Goal: Information Seeking & Learning: Learn about a topic

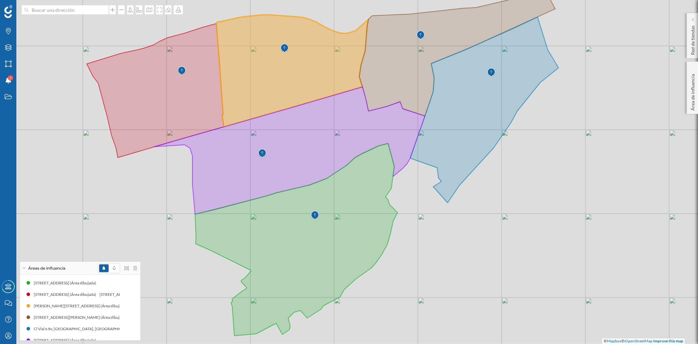
scroll to position [8, 0]
click at [264, 96] on icon at bounding box center [292, 71] width 152 height 112
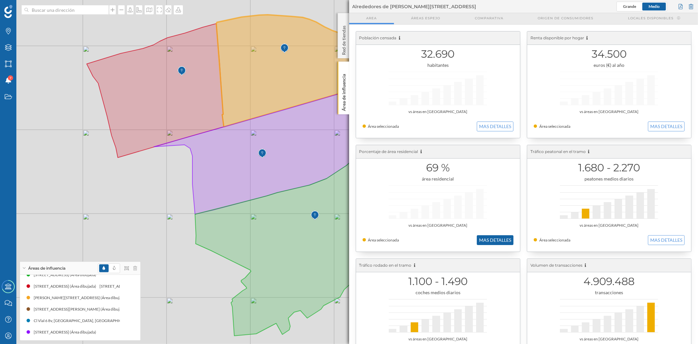
click at [495, 236] on button "MAS DETALLES" at bounding box center [495, 240] width 37 height 10
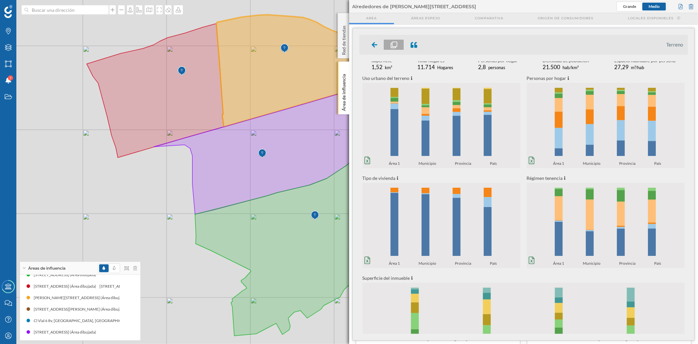
scroll to position [0, 0]
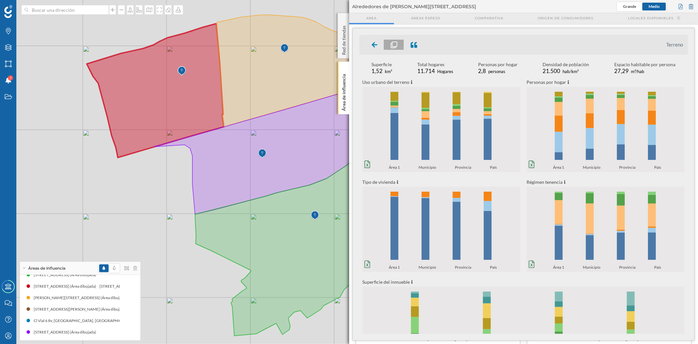
click at [141, 97] on icon at bounding box center [155, 91] width 137 height 134
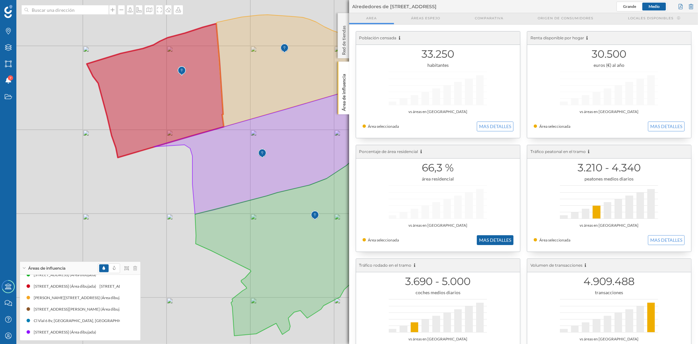
click at [492, 241] on button "MAS DETALLES" at bounding box center [495, 240] width 37 height 10
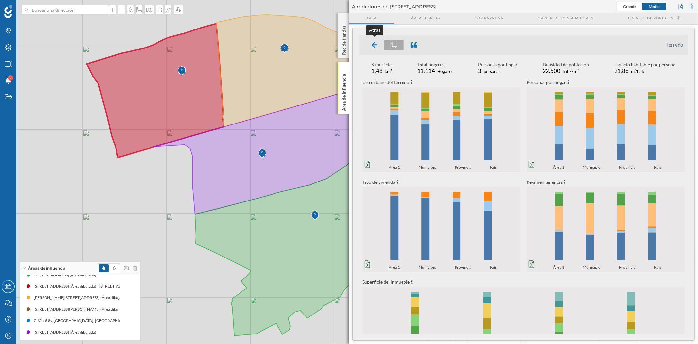
click at [374, 48] on div at bounding box center [374, 45] width 19 height 10
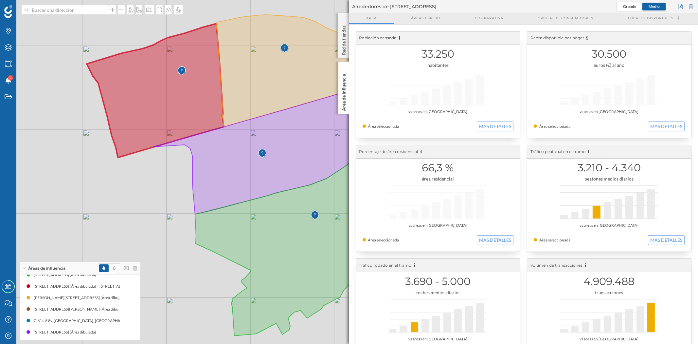
drag, startPoint x: 346, startPoint y: 81, endPoint x: 334, endPoint y: 215, distance: 134.3
click at [346, 80] on p "Área de influencia" at bounding box center [343, 91] width 7 height 40
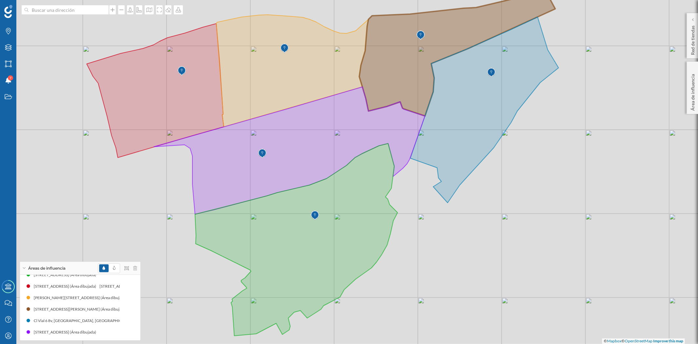
click at [414, 58] on icon at bounding box center [457, 53] width 196 height 125
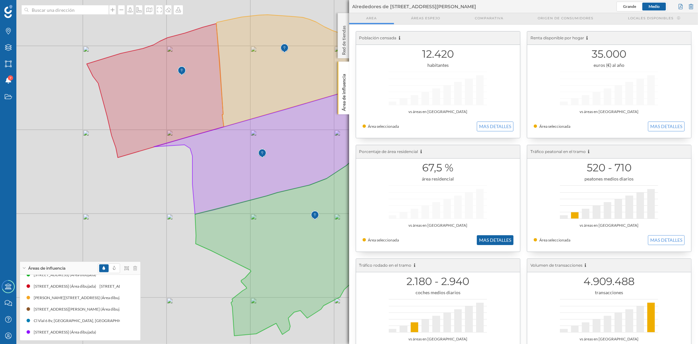
click at [490, 238] on button "MAS DETALLES" at bounding box center [495, 240] width 37 height 10
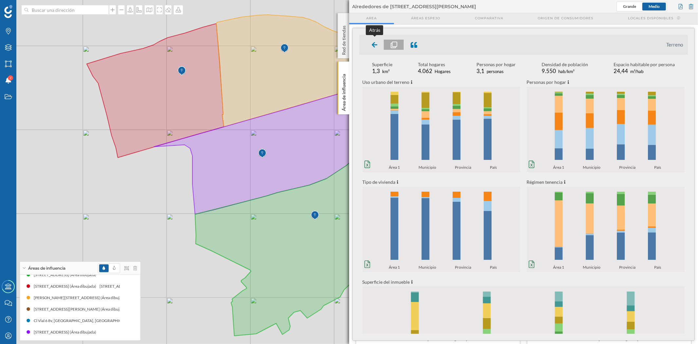
click at [374, 45] on icon at bounding box center [374, 45] width 6 height 6
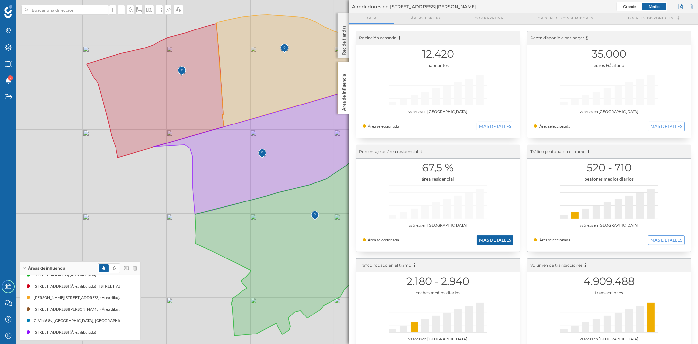
click at [500, 241] on button "MAS DETALLES" at bounding box center [495, 240] width 37 height 10
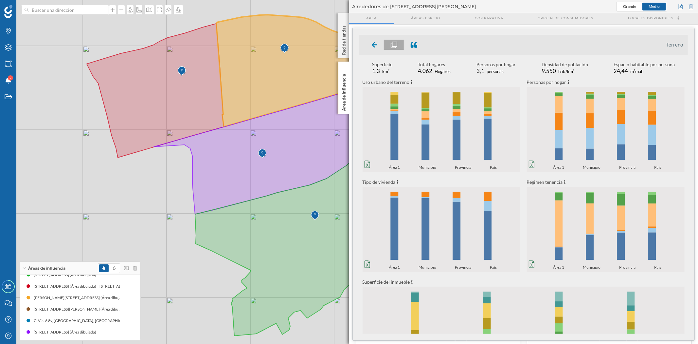
click at [269, 66] on icon at bounding box center [292, 71] width 152 height 112
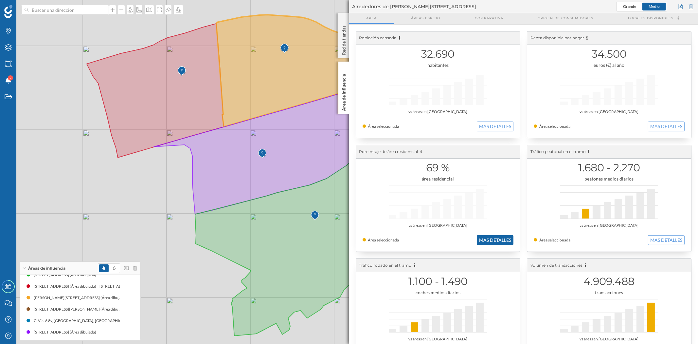
click at [501, 240] on button "MAS DETALLES" at bounding box center [495, 240] width 37 height 10
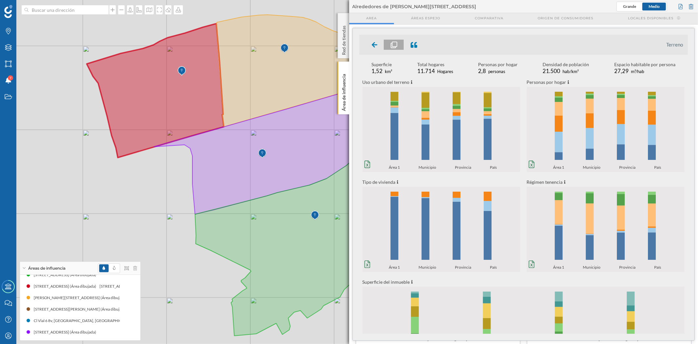
click at [133, 110] on icon at bounding box center [155, 91] width 137 height 134
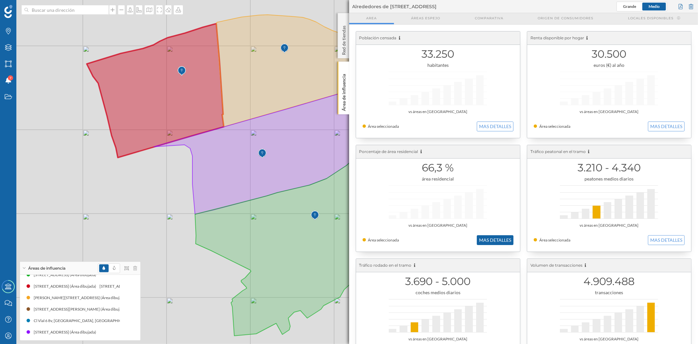
click at [501, 239] on button "MAS DETALLES" at bounding box center [495, 240] width 37 height 10
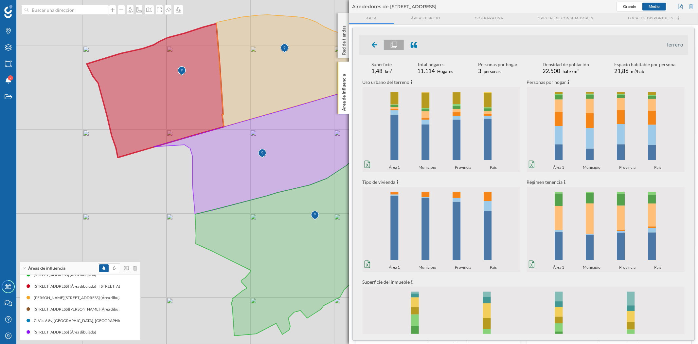
click at [299, 80] on icon at bounding box center [292, 71] width 152 height 112
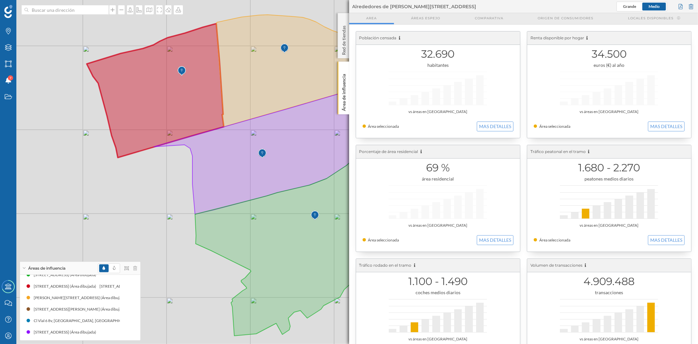
click at [212, 97] on icon at bounding box center [155, 91] width 137 height 134
click at [506, 241] on button "MAS DETALLES" at bounding box center [495, 240] width 37 height 10
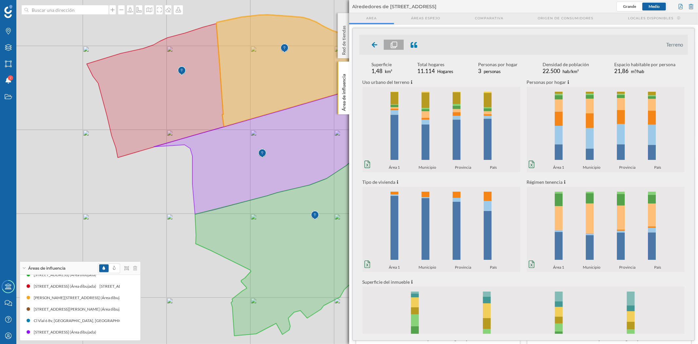
click at [280, 54] on img at bounding box center [284, 48] width 8 height 13
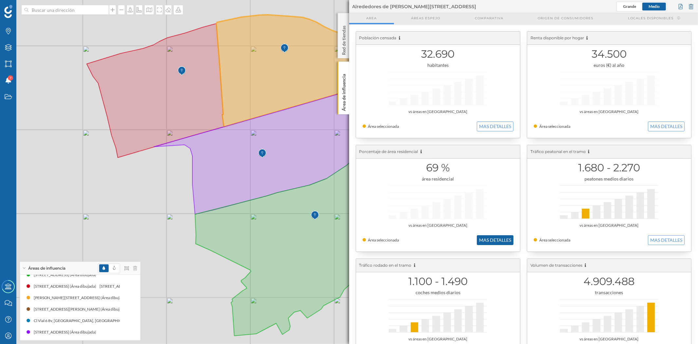
click at [496, 241] on button "MAS DETALLES" at bounding box center [495, 240] width 37 height 10
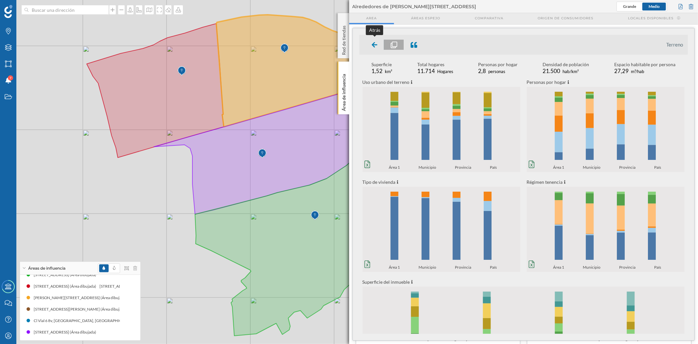
click at [374, 41] on icon at bounding box center [375, 45] width 6 height 8
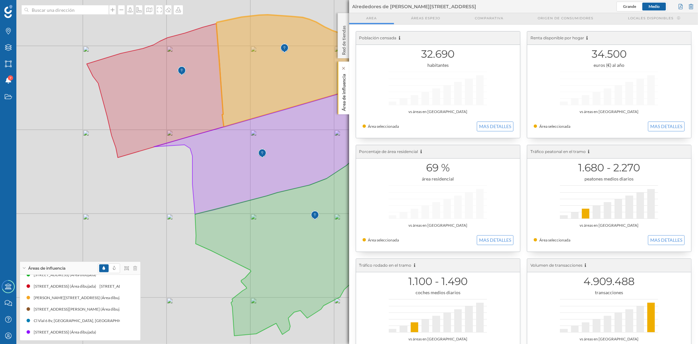
click at [338, 79] on div "Área de influencia" at bounding box center [343, 88] width 11 height 53
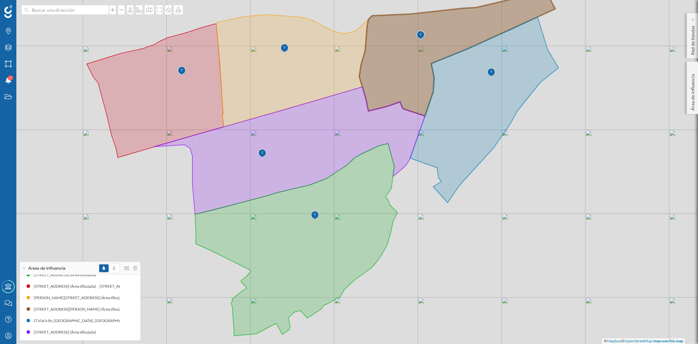
click at [425, 51] on icon at bounding box center [457, 53] width 196 height 125
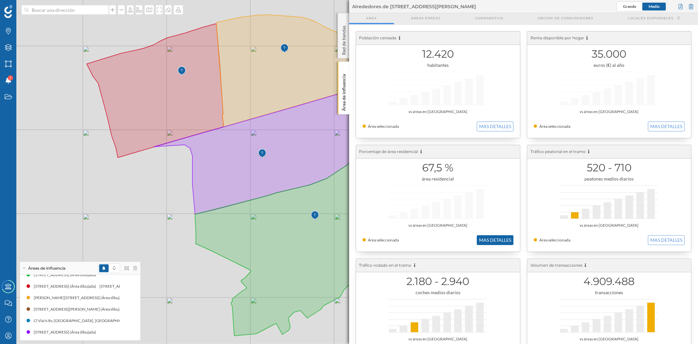
click at [483, 238] on button "MAS DETALLES" at bounding box center [495, 240] width 37 height 10
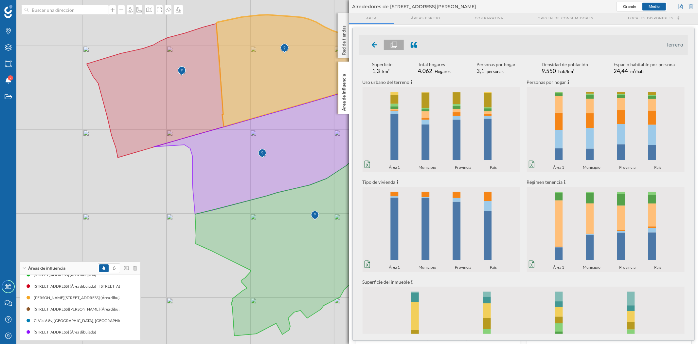
click at [333, 74] on icon at bounding box center [292, 71] width 152 height 112
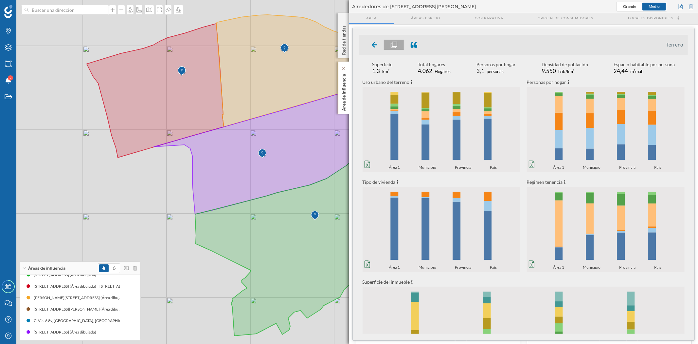
click at [340, 79] on p "Área de influencia" at bounding box center [343, 91] width 7 height 40
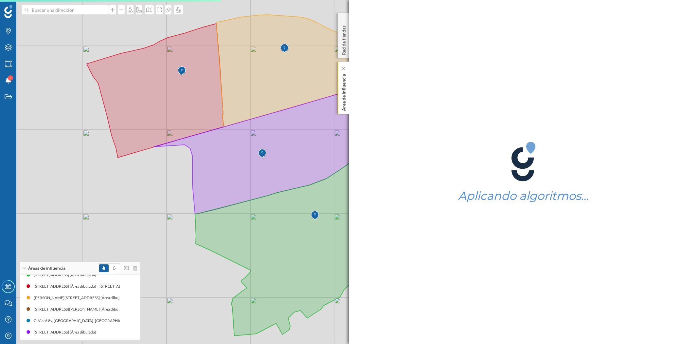
click at [341, 96] on p "Área de influencia" at bounding box center [343, 91] width 7 height 40
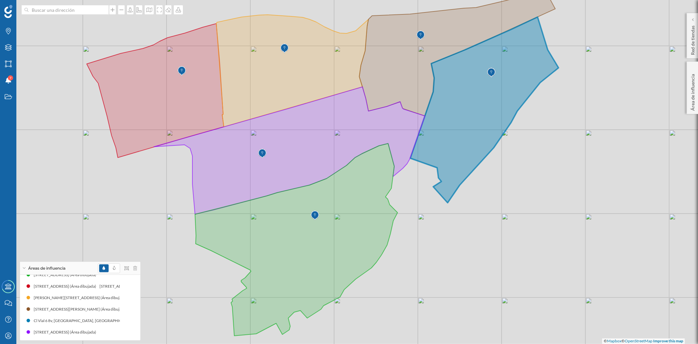
click at [487, 109] on icon at bounding box center [484, 110] width 148 height 186
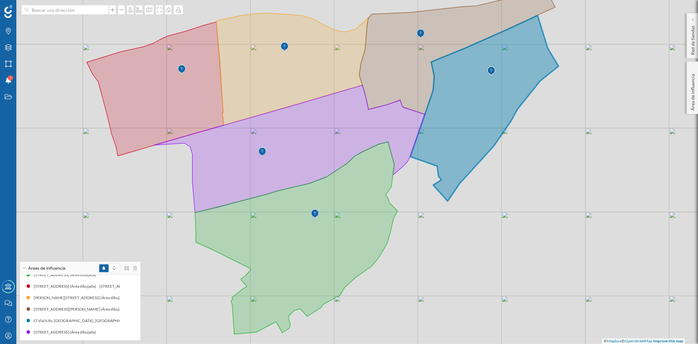
click at [487, 109] on icon at bounding box center [484, 108] width 148 height 186
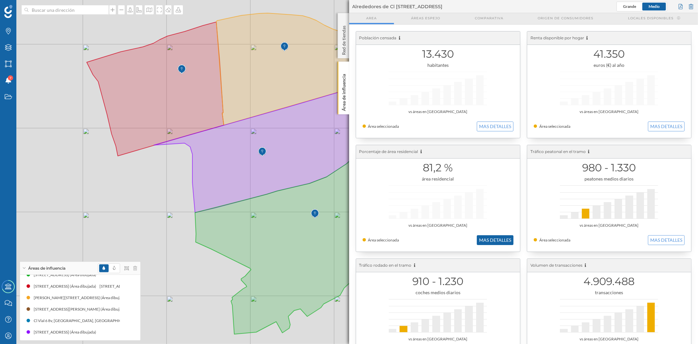
click at [492, 238] on button "MAS DETALLES" at bounding box center [495, 240] width 37 height 10
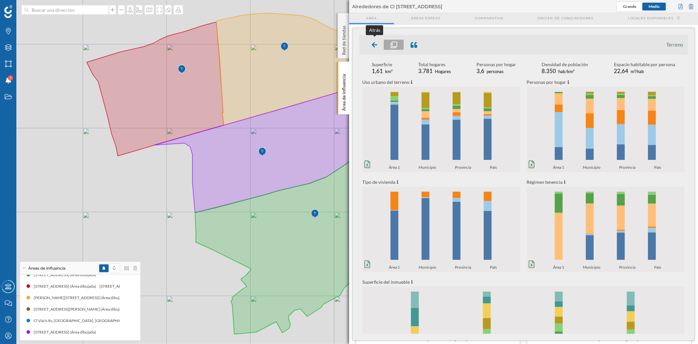
click at [371, 43] on div at bounding box center [374, 45] width 19 height 10
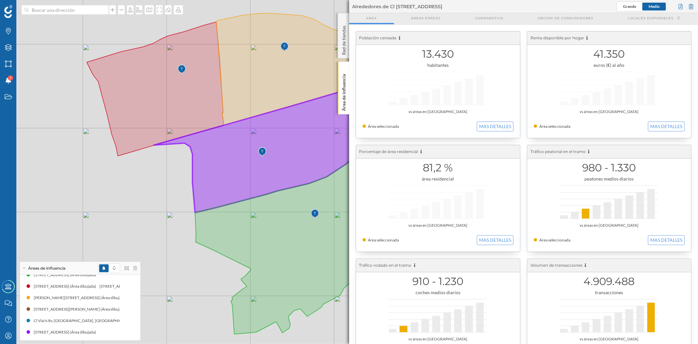
drag, startPoint x: 273, startPoint y: 174, endPoint x: 273, endPoint y: 170, distance: 3.9
click at [273, 170] on icon at bounding box center [289, 148] width 271 height 127
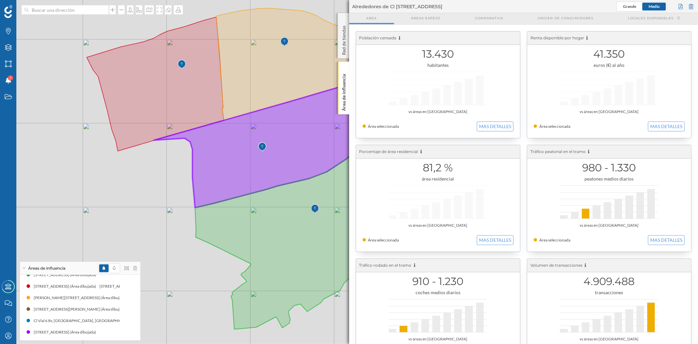
click at [273, 170] on icon at bounding box center [289, 143] width 271 height 127
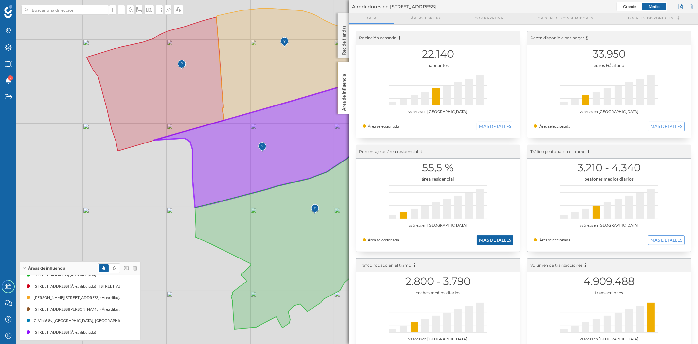
click at [505, 243] on button "MAS DETALLES" at bounding box center [495, 240] width 37 height 10
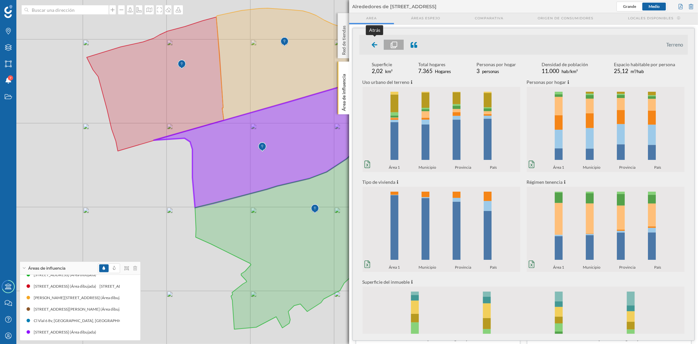
click at [376, 43] on icon at bounding box center [375, 45] width 6 height 7
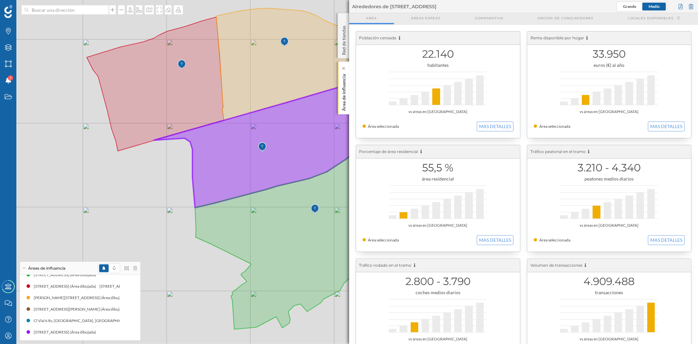
click at [343, 104] on p "Área de influencia" at bounding box center [343, 91] width 7 height 40
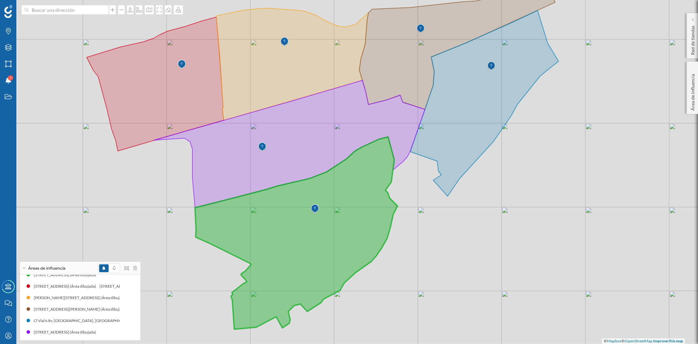
click at [374, 238] on icon at bounding box center [296, 233] width 203 height 192
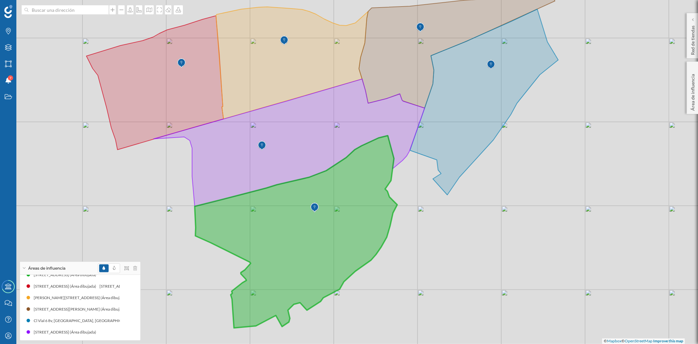
click at [374, 238] on icon at bounding box center [296, 231] width 203 height 192
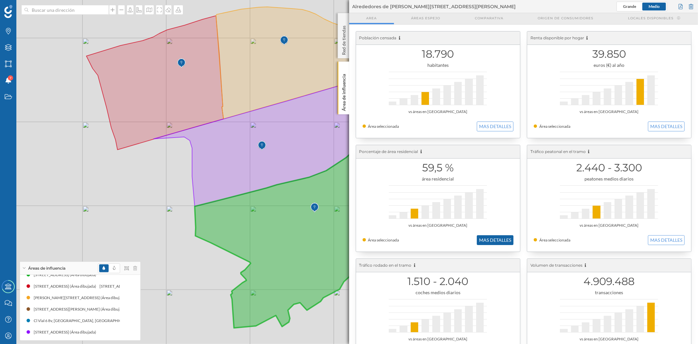
click at [500, 239] on button "MAS DETALLES" at bounding box center [495, 240] width 37 height 10
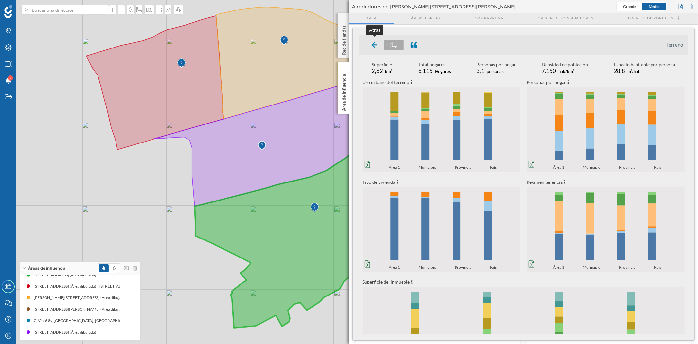
click at [368, 45] on div at bounding box center [374, 45] width 19 height 10
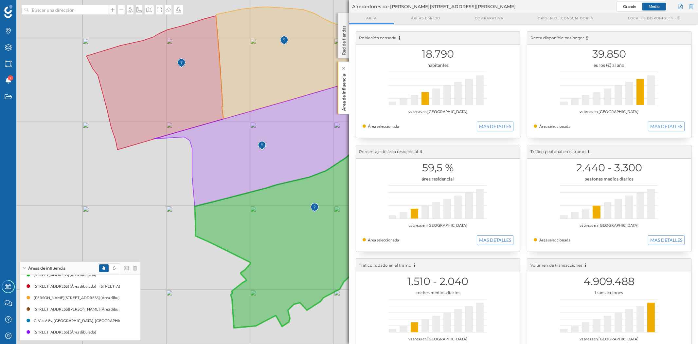
click at [341, 102] on p "Área de influencia" at bounding box center [343, 91] width 7 height 40
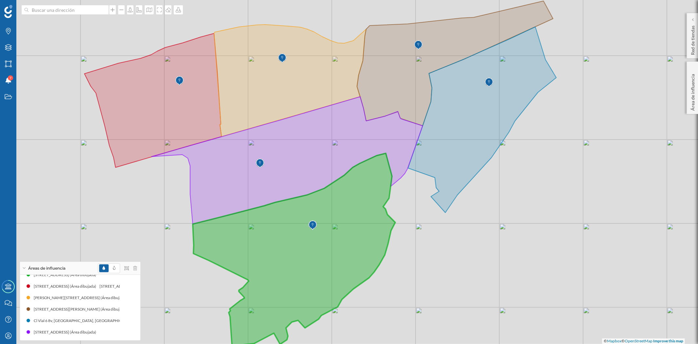
drag, startPoint x: 454, startPoint y: 292, endPoint x: 453, endPoint y: 308, distance: 16.8
click at [453, 308] on div "© Mapbox © OpenStreetMap Improve this map" at bounding box center [349, 172] width 698 height 344
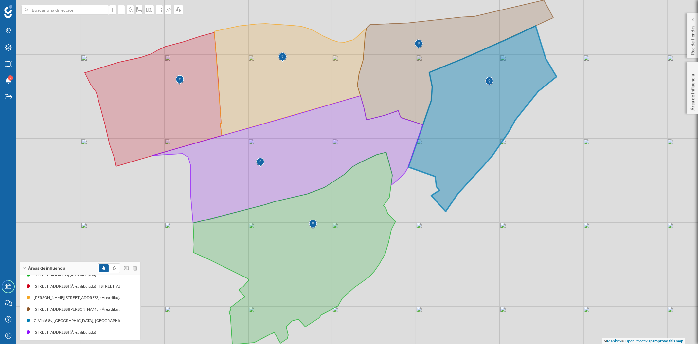
click at [455, 115] on icon at bounding box center [482, 119] width 148 height 186
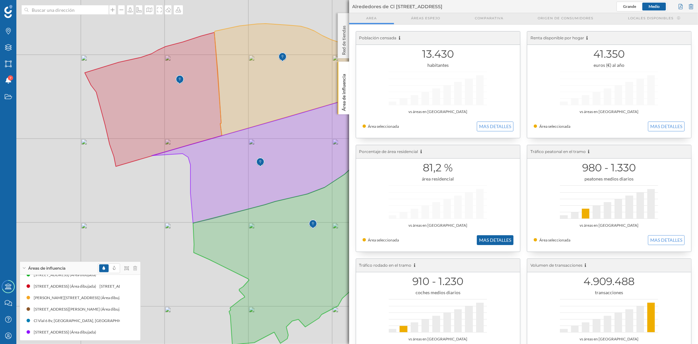
click at [483, 236] on button "MAS DETALLES" at bounding box center [495, 240] width 37 height 10
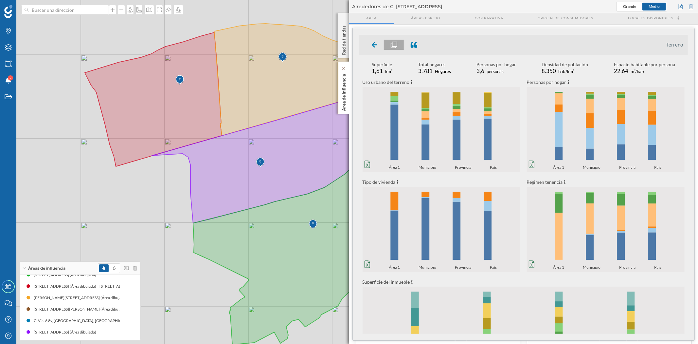
click at [343, 98] on p "Área de influencia" at bounding box center [343, 91] width 7 height 40
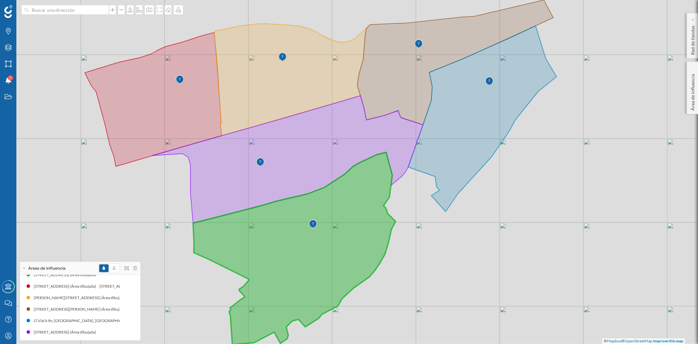
click at [353, 236] on icon at bounding box center [294, 248] width 203 height 192
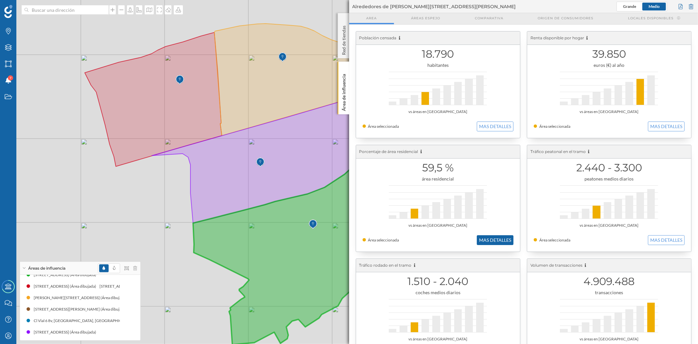
click at [493, 243] on button "MAS DETALLES" at bounding box center [495, 240] width 37 height 10
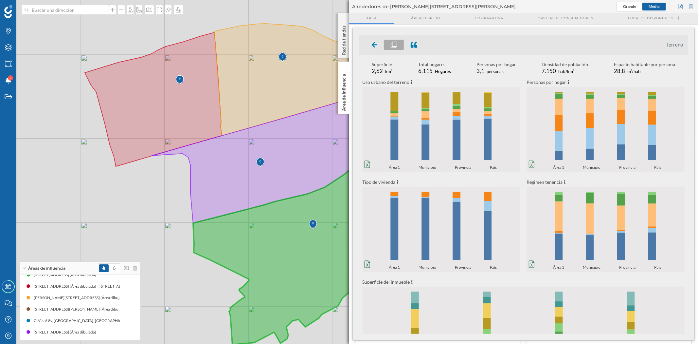
click at [138, 236] on div "© Mapbox © OpenStreetMap Improve this map" at bounding box center [349, 172] width 698 height 344
click at [376, 45] on icon at bounding box center [375, 45] width 6 height 7
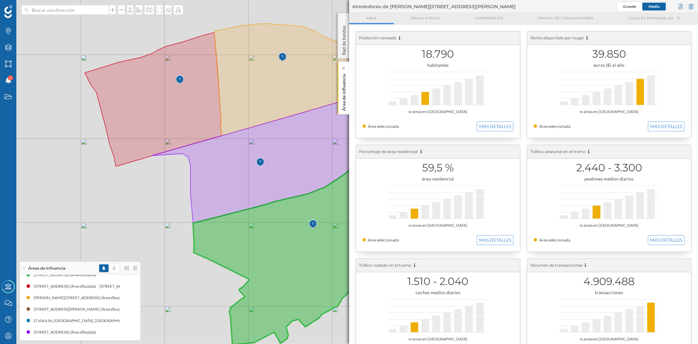
click at [340, 97] on p "Área de influencia" at bounding box center [343, 91] width 7 height 40
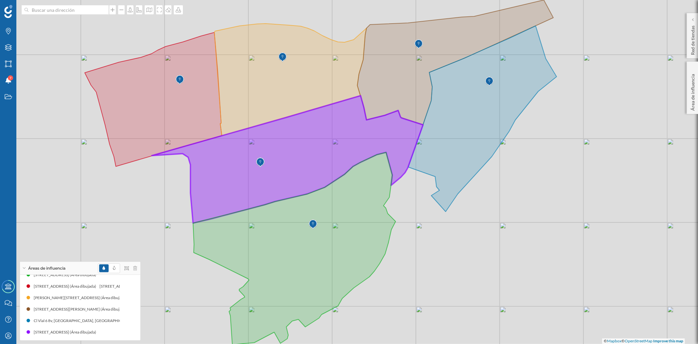
click at [329, 178] on icon at bounding box center [287, 159] width 271 height 127
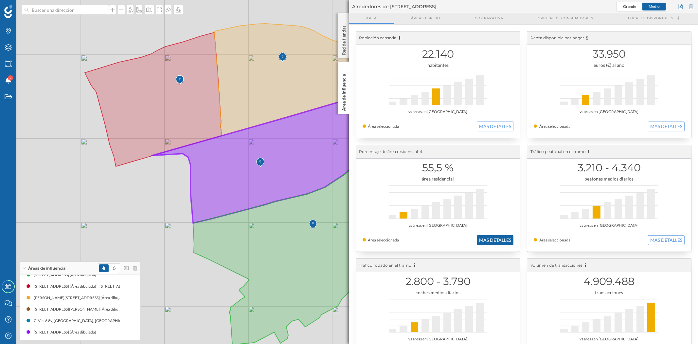
click at [489, 241] on button "MAS DETALLES" at bounding box center [495, 240] width 37 height 10
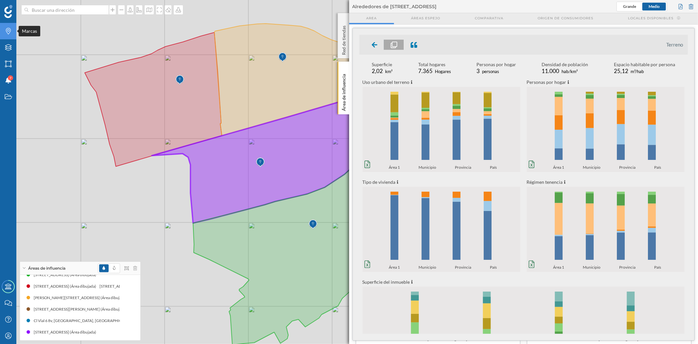
click at [8, 37] on div "Marcas" at bounding box center [8, 31] width 16 height 16
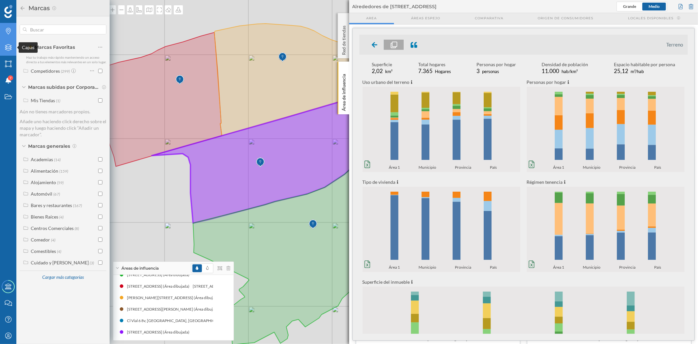
click at [7, 47] on icon "Capas" at bounding box center [8, 47] width 8 height 7
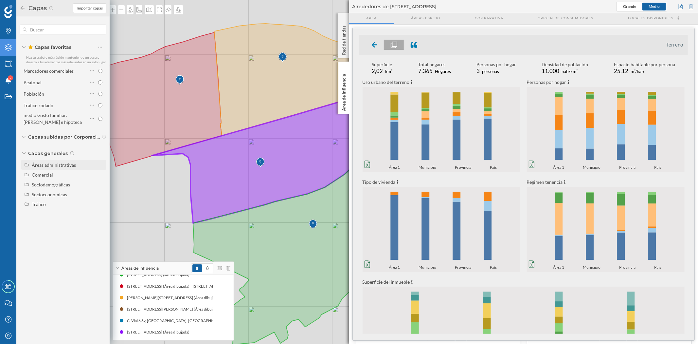
click at [60, 162] on div "Áreas administrativas" at bounding box center [54, 165] width 44 height 6
click at [100, 213] on input "Sección censal" at bounding box center [102, 214] width 4 height 4
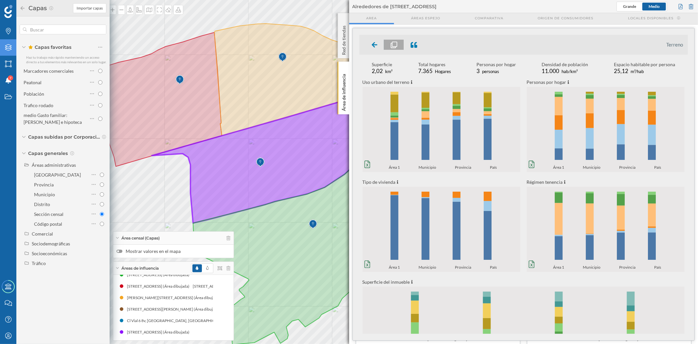
click at [120, 252] on div at bounding box center [119, 250] width 6 height 3
click at [0, 0] on input "Mostrar valores en el mapa" at bounding box center [0, 0] width 0 height 0
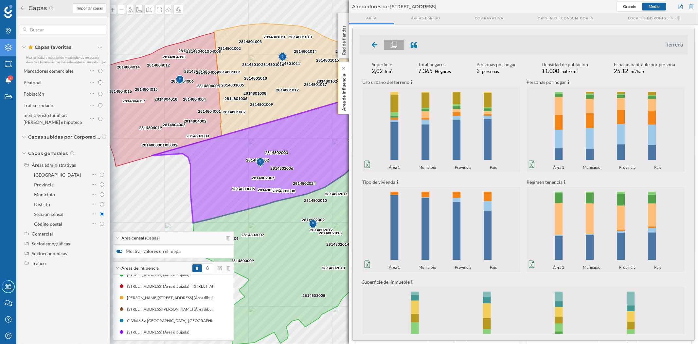
click at [344, 92] on p "Área de influencia" at bounding box center [343, 91] width 7 height 40
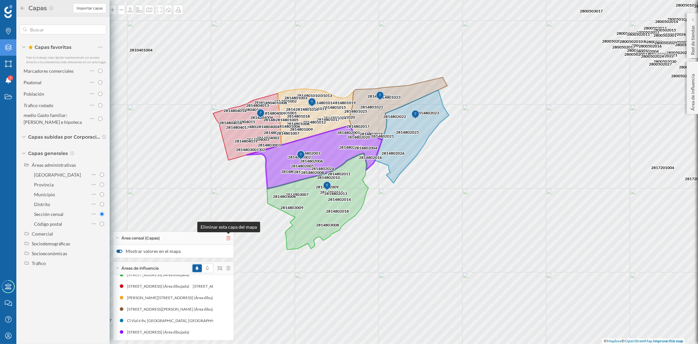
click at [228, 236] on icon at bounding box center [228, 238] width 4 height 5
radio input "false"
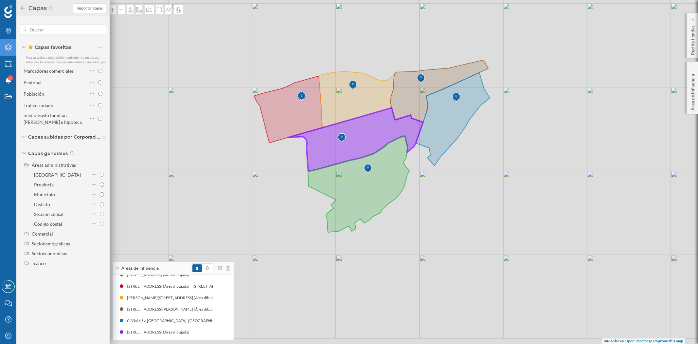
drag, startPoint x: 368, startPoint y: 230, endPoint x: 403, endPoint y: 215, distance: 37.8
click at [403, 215] on div "© Mapbox © OpenStreetMap Improve this map" at bounding box center [349, 172] width 698 height 344
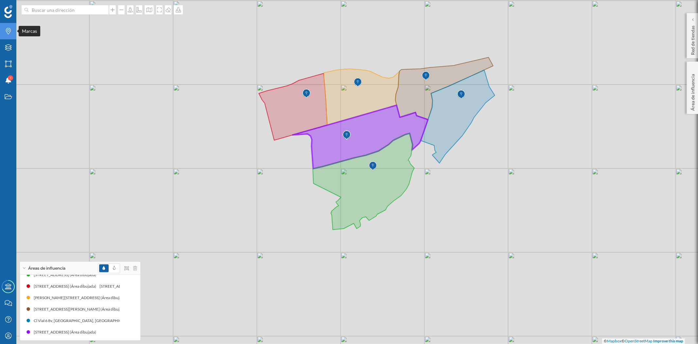
click at [7, 30] on icon "Marcas" at bounding box center [8, 31] width 8 height 7
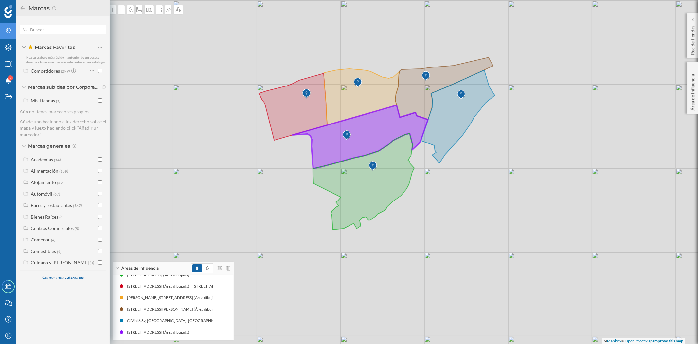
click at [7, 30] on icon "Marcas" at bounding box center [8, 31] width 8 height 7
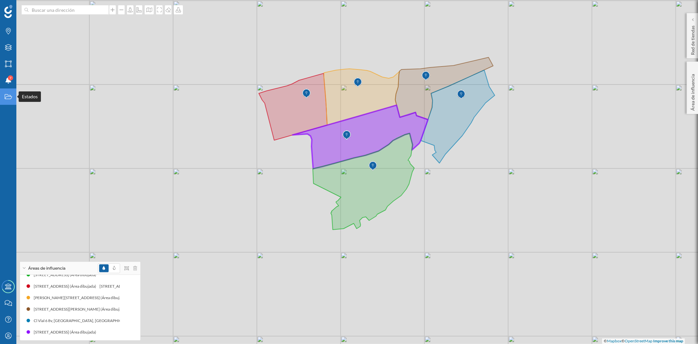
click at [7, 99] on icon "Estados" at bounding box center [8, 96] width 8 height 7
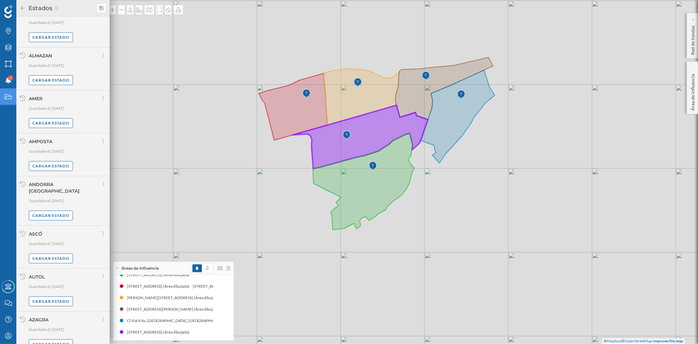
scroll to position [345, 0]
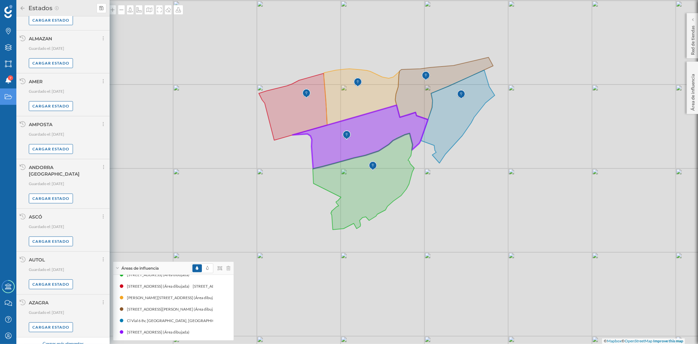
click at [77, 339] on div "Cargar más elementos" at bounding box center [62, 344] width 49 height 10
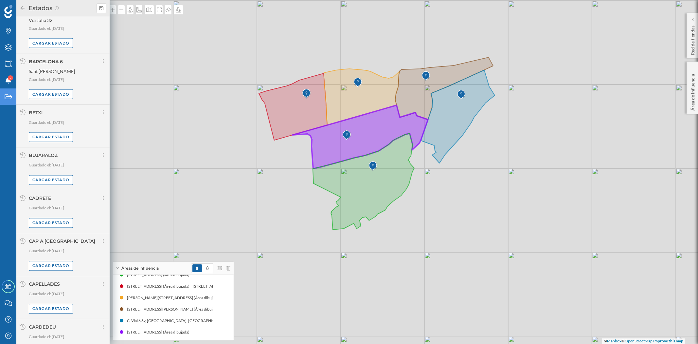
scroll to position [1038, 0]
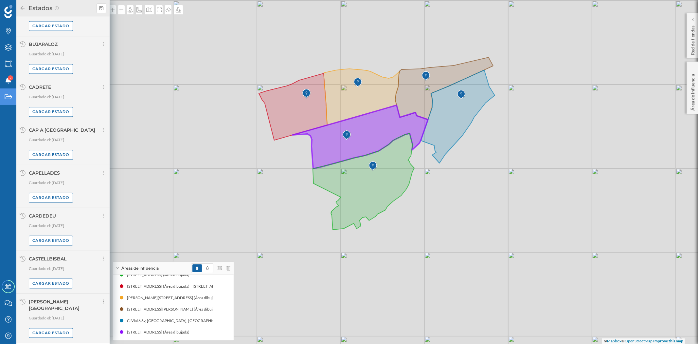
click at [61, 343] on div "Cargar más elementos" at bounding box center [62, 350] width 49 height 10
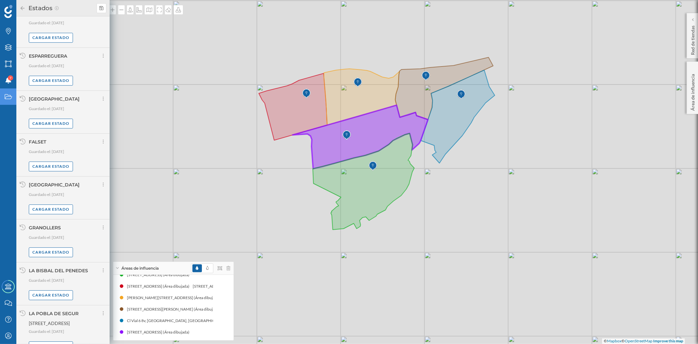
scroll to position [1713, 0]
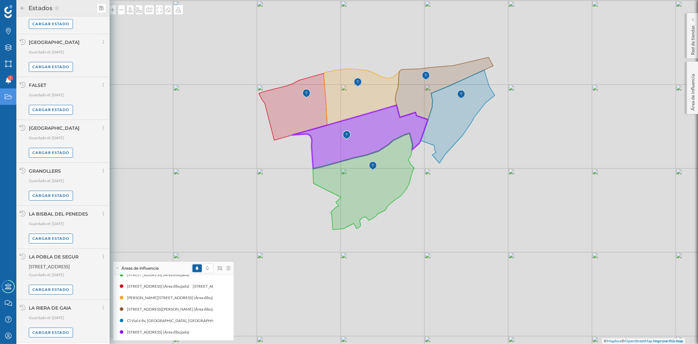
click at [77, 343] on div "Cargar más elementos" at bounding box center [62, 349] width 49 height 10
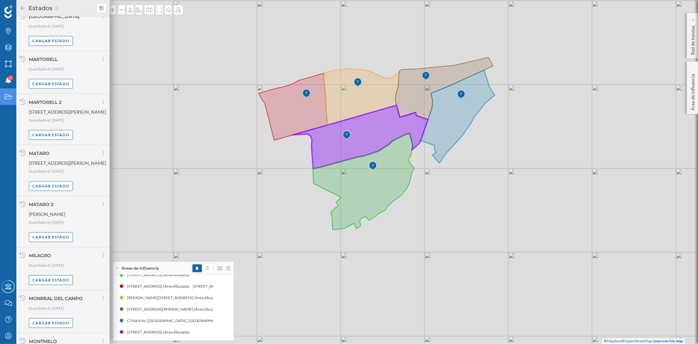
scroll to position [2389, 0]
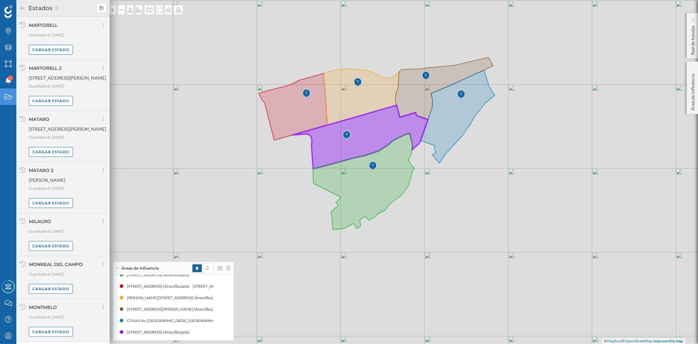
click at [65, 343] on div "Cargar más elementos" at bounding box center [62, 348] width 49 height 10
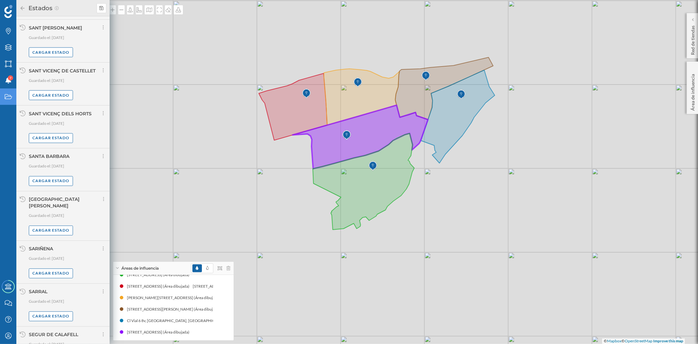
scroll to position [3058, 0]
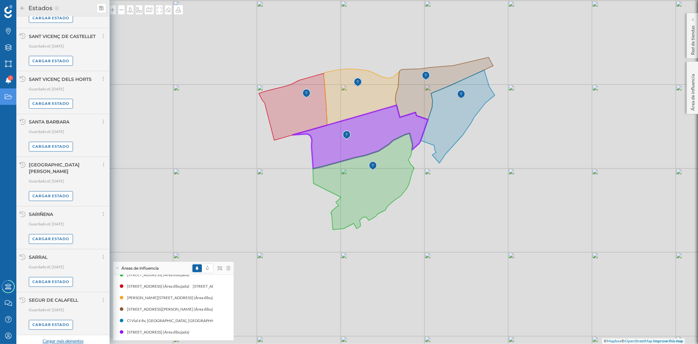
click at [68, 336] on div "Cargar más elementos" at bounding box center [62, 341] width 49 height 10
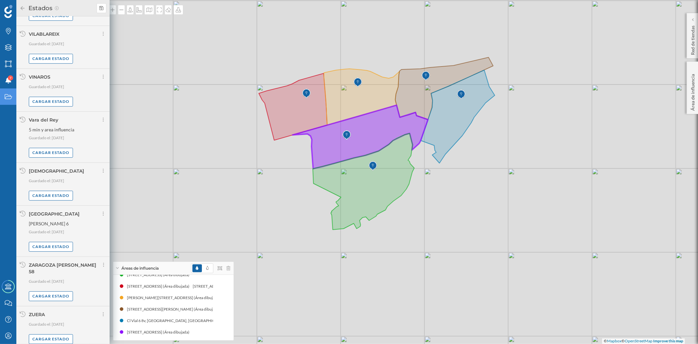
scroll to position [3728, 0]
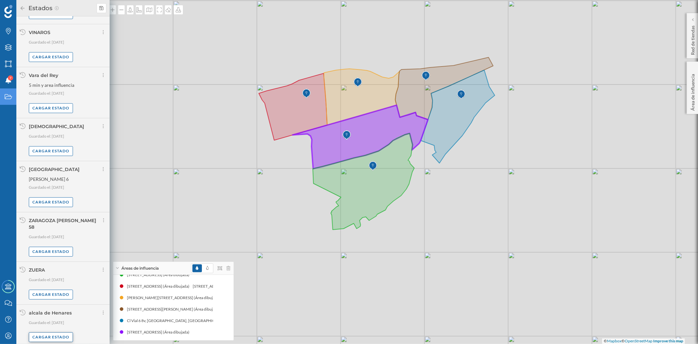
click at [53, 332] on div "Cargar estado" at bounding box center [51, 337] width 44 height 10
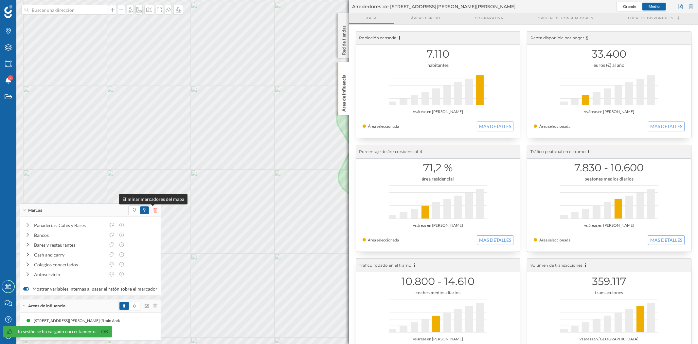
click at [153, 209] on icon at bounding box center [155, 210] width 4 height 5
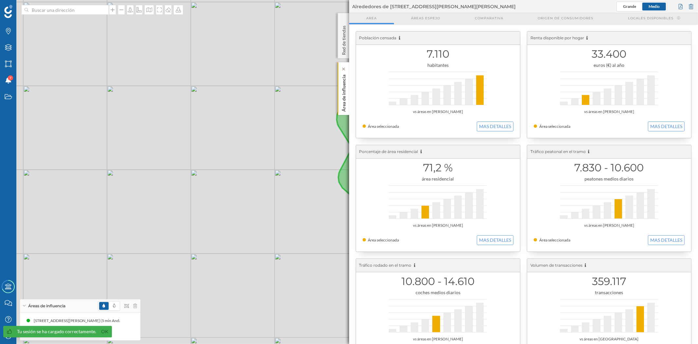
click at [347, 103] on div "Área de influencia" at bounding box center [343, 88] width 11 height 53
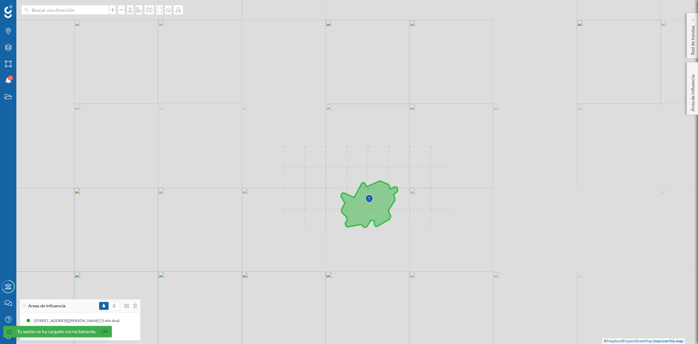
drag, startPoint x: 244, startPoint y: 236, endPoint x: 334, endPoint y: 263, distance: 93.3
click at [334, 263] on div "© Mapbox © OpenStreetMap Improve this map" at bounding box center [349, 172] width 698 height 344
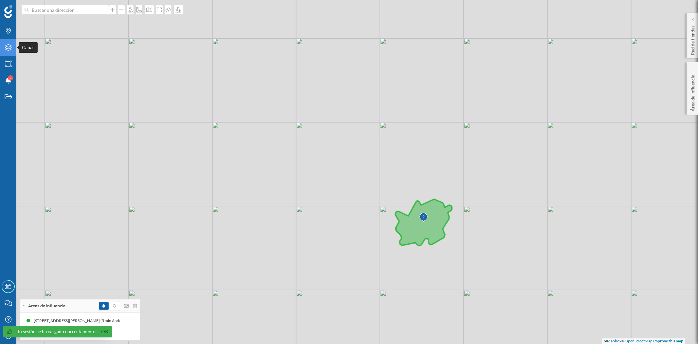
click at [11, 47] on icon "Capas" at bounding box center [8, 47] width 8 height 7
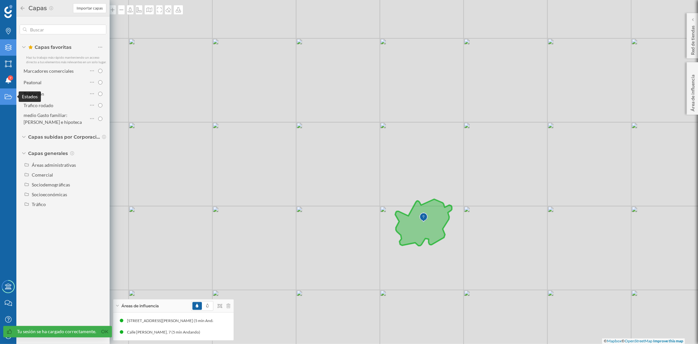
click at [4, 98] on div "Estados" at bounding box center [8, 96] width 16 height 16
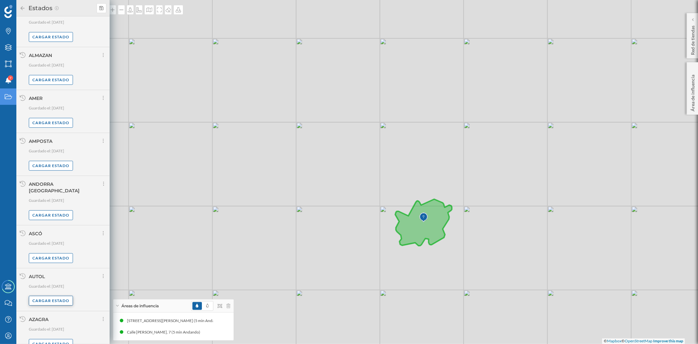
scroll to position [345, 0]
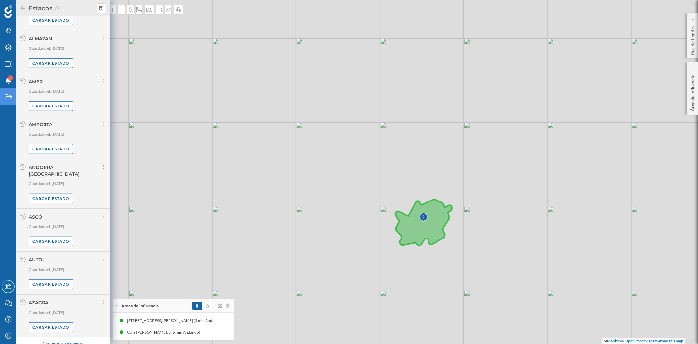
click at [50, 339] on div "Cargar más elementos" at bounding box center [62, 344] width 49 height 10
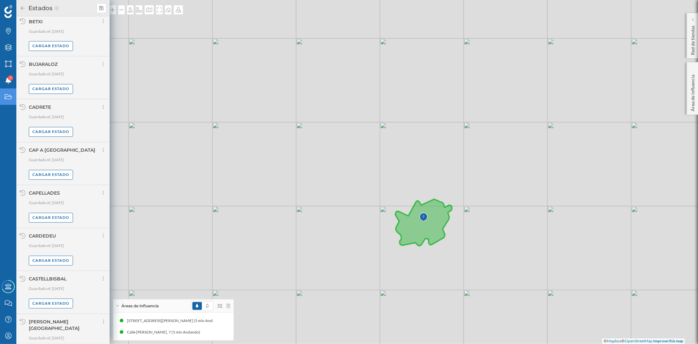
scroll to position [1038, 0]
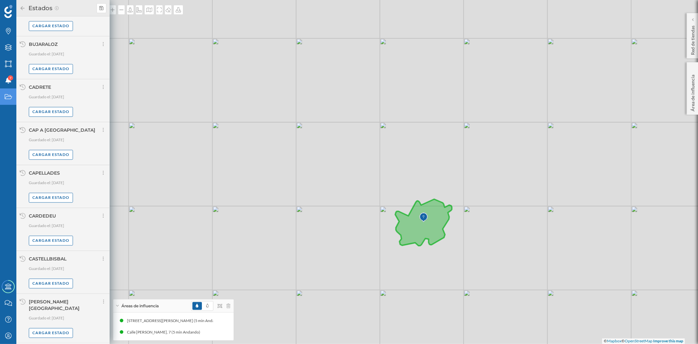
click at [56, 343] on div "Cargar más elementos" at bounding box center [62, 350] width 49 height 10
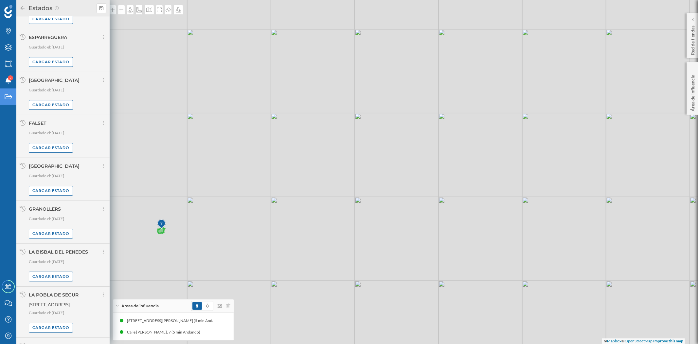
scroll to position [1713, 0]
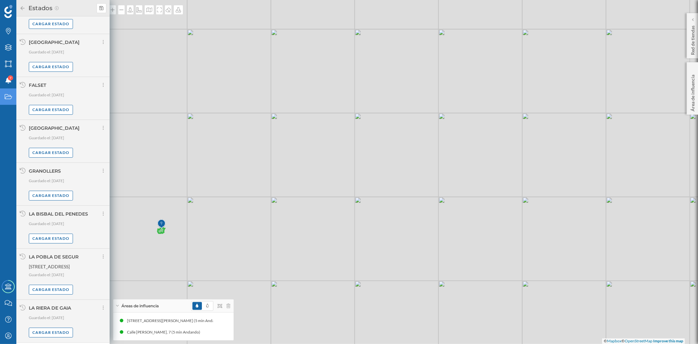
click at [64, 343] on div "Cargar más elementos" at bounding box center [62, 349] width 49 height 10
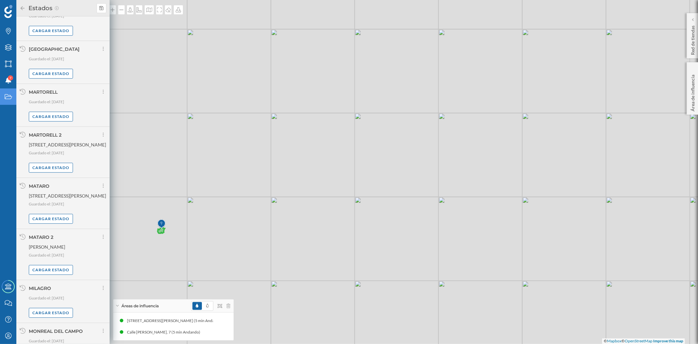
scroll to position [2389, 0]
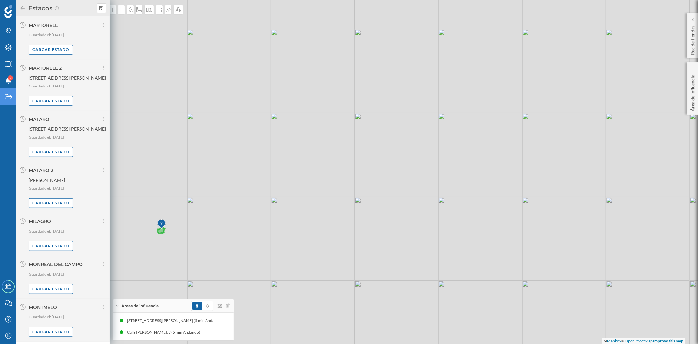
click at [59, 343] on div "Cargar más elementos" at bounding box center [62, 348] width 49 height 10
click at [60, 343] on div "PIERA" at bounding box center [68, 350] width 78 height 7
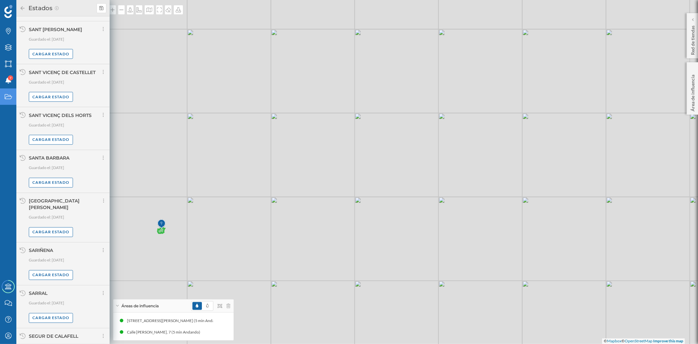
scroll to position [3058, 0]
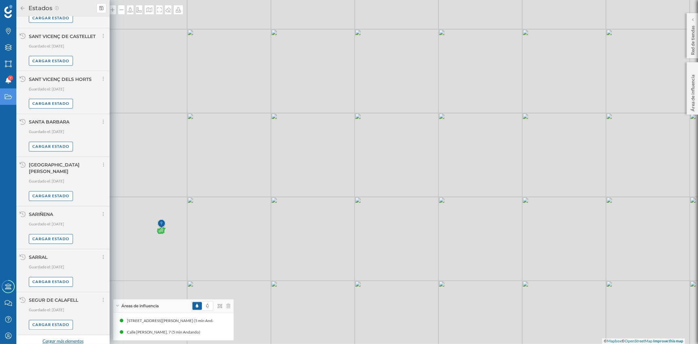
click at [64, 339] on div "Cargar más elementos" at bounding box center [62, 341] width 49 height 10
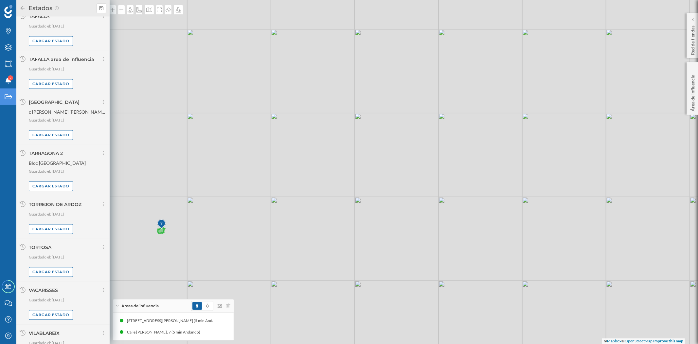
scroll to position [3386, 0]
click at [42, 224] on div "Cargar estado" at bounding box center [51, 228] width 44 height 10
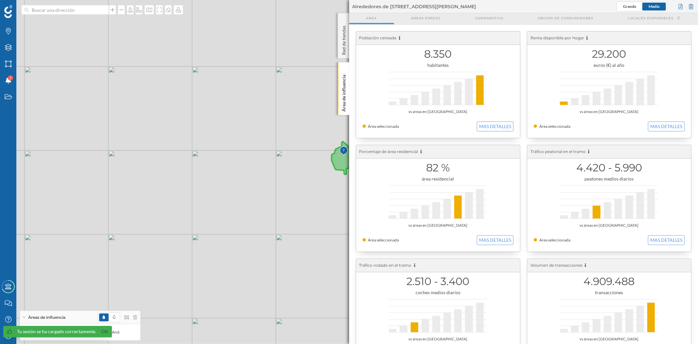
click at [349, 87] on div "Población censada 8.350 habitantes vs áreas en [GEOGRAPHIC_DATA] Área seleccion…" at bounding box center [523, 255] width 349 height 461
click at [341, 90] on p "Área de influencia" at bounding box center [343, 92] width 7 height 40
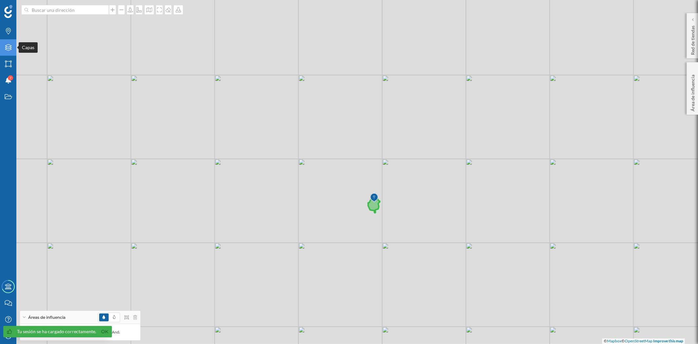
click at [9, 50] on icon at bounding box center [8, 47] width 7 height 7
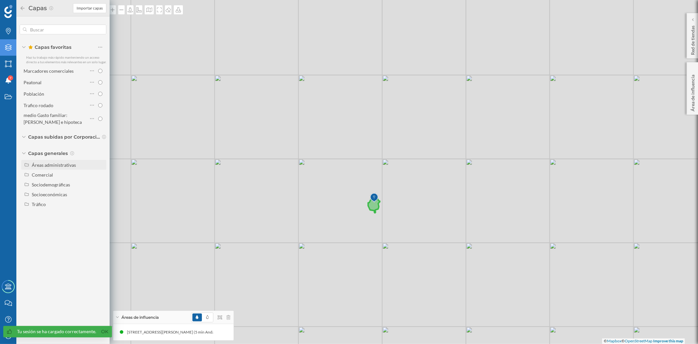
click at [64, 166] on div "Áreas administrativas" at bounding box center [54, 165] width 44 height 6
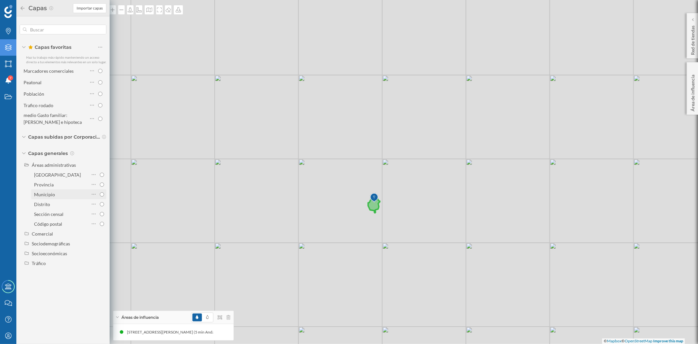
click at [102, 194] on input "Municipio" at bounding box center [102, 194] width 4 height 4
radio input "true"
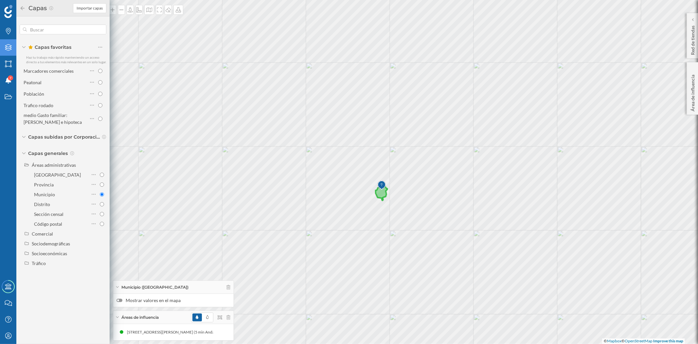
click at [121, 300] on div at bounding box center [119, 299] width 6 height 3
click at [0, 0] on input "Mostrar valores en el mapa" at bounding box center [0, 0] width 0 height 0
click at [390, 225] on div "[PERSON_NAME] [GEOGRAPHIC_DATA] [GEOGRAPHIC_DATA] [GEOGRAPHIC_DATA][PERSON_NAME…" at bounding box center [349, 172] width 698 height 344
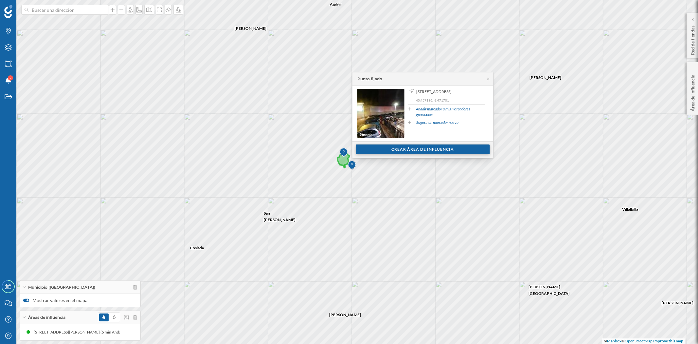
click at [438, 146] on div "Crear área de influencia" at bounding box center [423, 149] width 134 height 10
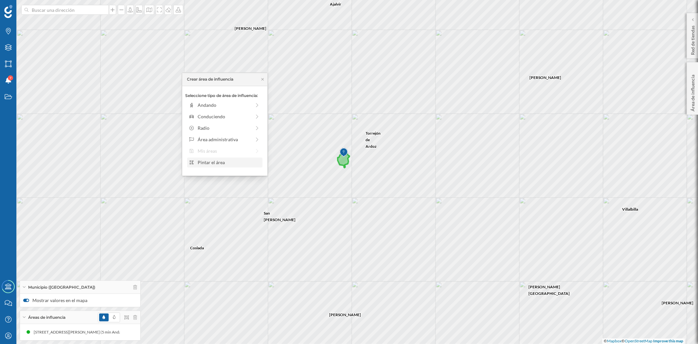
click at [236, 164] on div "Pintar el área" at bounding box center [229, 162] width 62 height 7
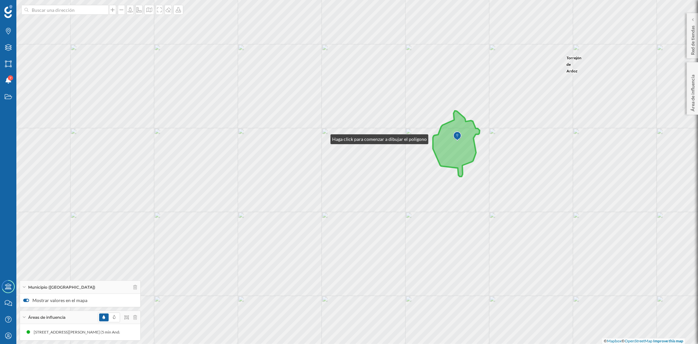
click at [324, 137] on div "Torrejón de Ardoz [PERSON_NAME] [GEOGRAPHIC_DATA][PERSON_NAME] [GEOGRAPHIC_DATA…" at bounding box center [349, 172] width 698 height 344
click at [335, 164] on div "Torrejón de Ardoz [PERSON_NAME] [GEOGRAPHIC_DATA][PERSON_NAME] [GEOGRAPHIC_DATA…" at bounding box center [349, 172] width 698 height 344
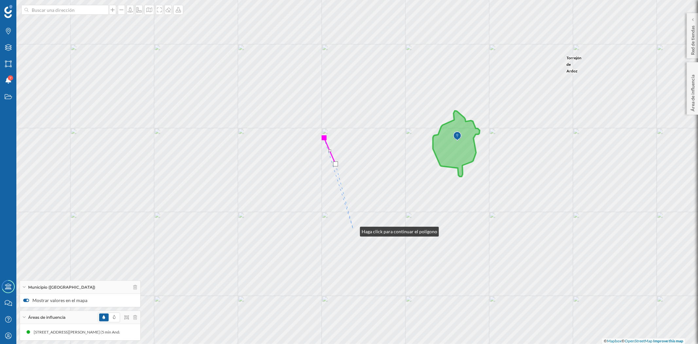
click at [353, 230] on div "Torrejón de Ardoz [PERSON_NAME] [GEOGRAPHIC_DATA][PERSON_NAME] [GEOGRAPHIC_DATA…" at bounding box center [349, 172] width 698 height 344
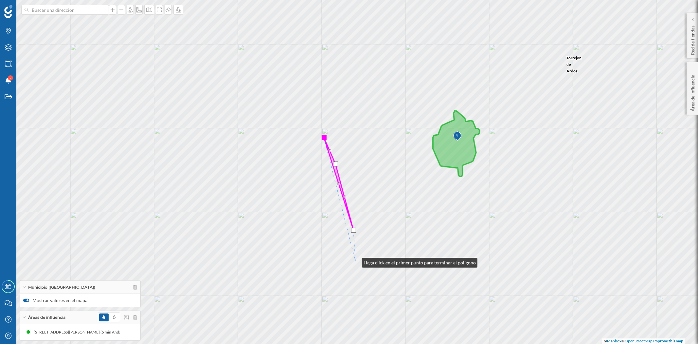
drag, startPoint x: 355, startPoint y: 261, endPoint x: 365, endPoint y: 309, distance: 49.0
click at [356, 260] on div "Torrejón de Ardoz [PERSON_NAME] [GEOGRAPHIC_DATA][PERSON_NAME] [GEOGRAPHIC_DATA…" at bounding box center [349, 172] width 698 height 344
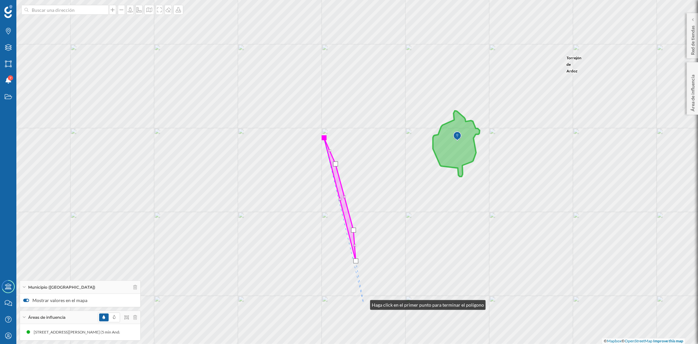
click at [364, 303] on div "Torrejón de Ardoz [PERSON_NAME] [GEOGRAPHIC_DATA][PERSON_NAME] [GEOGRAPHIC_DATA…" at bounding box center [349, 172] width 698 height 344
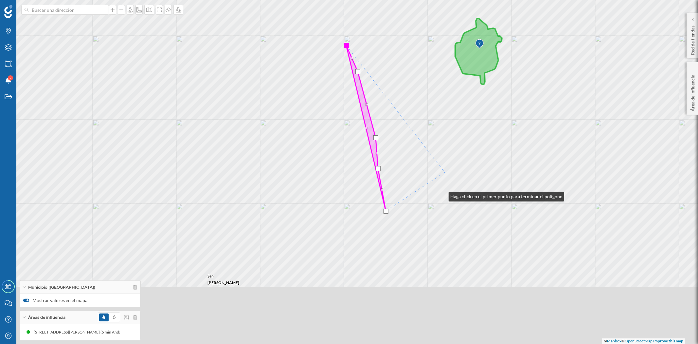
drag, startPoint x: 442, startPoint y: 195, endPoint x: 445, endPoint y: 146, distance: 49.2
click at [445, 146] on div "Torrejón de Ardoz [PERSON_NAME] [GEOGRAPHIC_DATA][PERSON_NAME] [GEOGRAPHIC_DATA…" at bounding box center [349, 172] width 698 height 344
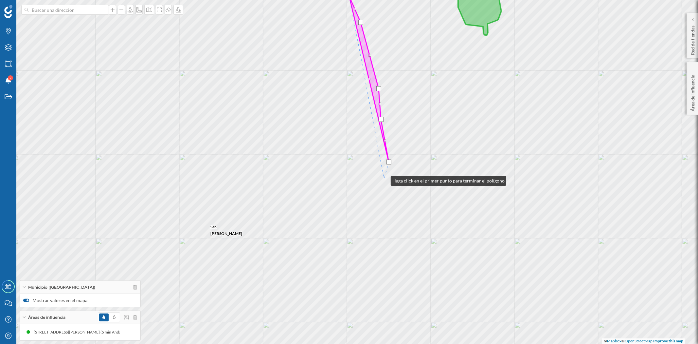
drag, startPoint x: 384, startPoint y: 179, endPoint x: 381, endPoint y: 179, distance: 3.6
click at [384, 179] on div "Torrejón de Ardoz [PERSON_NAME] [GEOGRAPHIC_DATA][PERSON_NAME] [GEOGRAPHIC_DATA…" at bounding box center [349, 172] width 698 height 344
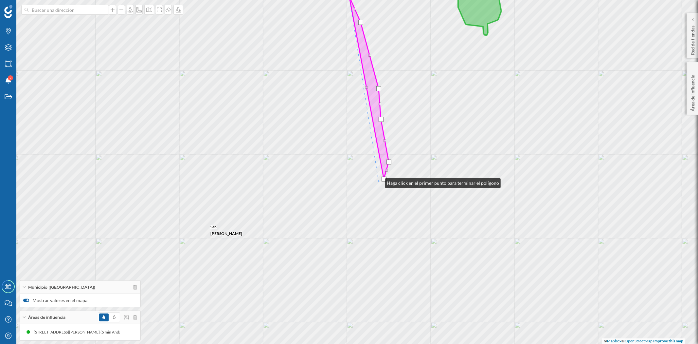
click at [379, 181] on div "Torrejón de Ardoz [PERSON_NAME] [GEOGRAPHIC_DATA][PERSON_NAME] [GEOGRAPHIC_DATA…" at bounding box center [349, 172] width 698 height 344
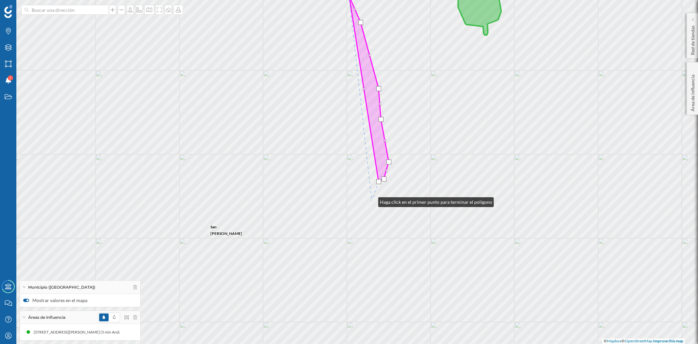
click at [372, 200] on div "Torrejón de Ardoz [PERSON_NAME] [GEOGRAPHIC_DATA][PERSON_NAME] [GEOGRAPHIC_DATA…" at bounding box center [349, 172] width 698 height 344
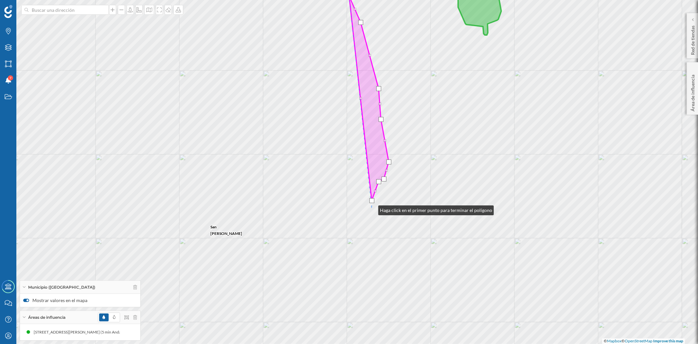
click at [372, 208] on div "Torrejón de Ardoz [PERSON_NAME] [GEOGRAPHIC_DATA][PERSON_NAME] [GEOGRAPHIC_DATA…" at bounding box center [349, 172] width 698 height 344
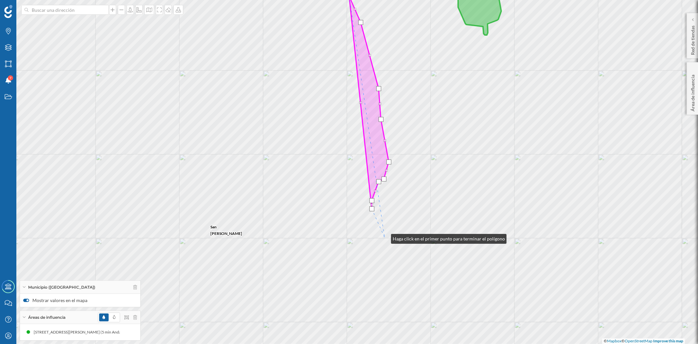
click at [384, 237] on div "Torrejón de Ardoz [PERSON_NAME] [GEOGRAPHIC_DATA][PERSON_NAME] [GEOGRAPHIC_DATA…" at bounding box center [349, 172] width 698 height 344
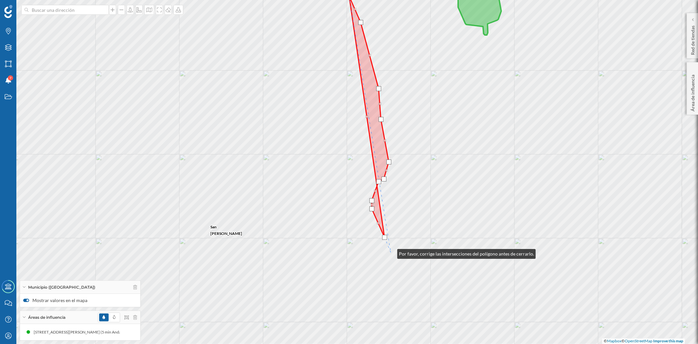
click at [391, 252] on div "Torrejón de Ardoz [PERSON_NAME] [GEOGRAPHIC_DATA][PERSON_NAME] [GEOGRAPHIC_DATA…" at bounding box center [349, 172] width 698 height 344
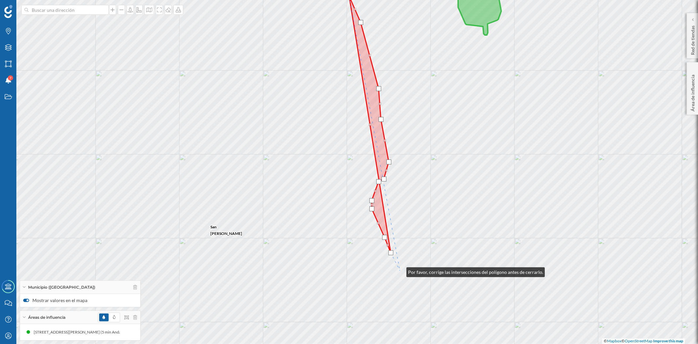
click at [400, 270] on div "Torrejón de Ardoz [PERSON_NAME] [GEOGRAPHIC_DATA][PERSON_NAME] [GEOGRAPHIC_DATA…" at bounding box center [349, 172] width 698 height 344
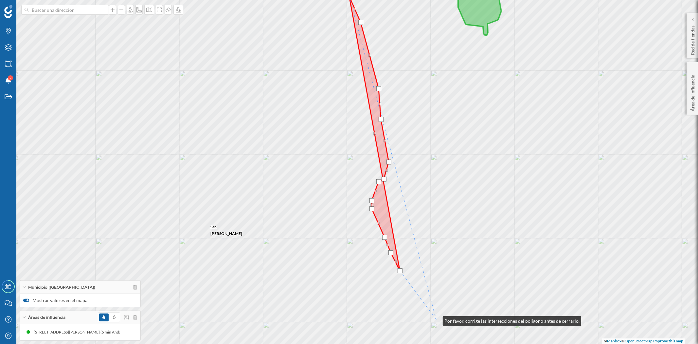
click at [436, 319] on div "Torrejón de Ardoz [PERSON_NAME] [GEOGRAPHIC_DATA][PERSON_NAME] [GEOGRAPHIC_DATA…" at bounding box center [349, 172] width 698 height 344
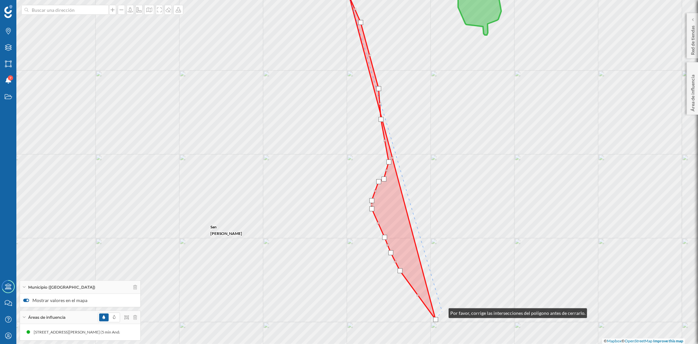
click at [442, 311] on div "Torrejón de Ardoz [PERSON_NAME] [GEOGRAPHIC_DATA][PERSON_NAME] [GEOGRAPHIC_DATA…" at bounding box center [349, 172] width 698 height 344
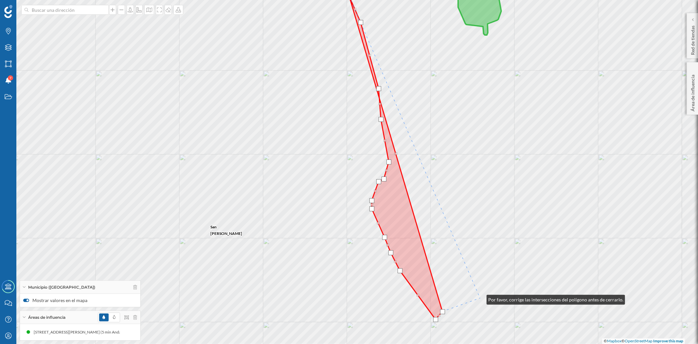
click at [480, 298] on div "Torrejón de Ardoz [PERSON_NAME] [GEOGRAPHIC_DATA][PERSON_NAME] [GEOGRAPHIC_DATA…" at bounding box center [349, 172] width 698 height 344
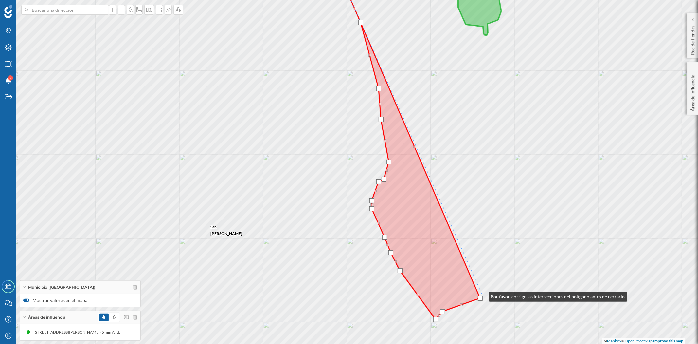
click at [483, 294] on div "Torrejón de Ardoz [PERSON_NAME] [GEOGRAPHIC_DATA][PERSON_NAME] [GEOGRAPHIC_DATA…" at bounding box center [349, 172] width 698 height 344
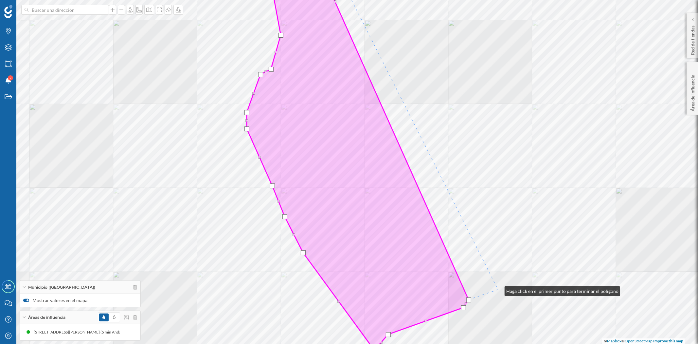
click at [498, 287] on div "[GEOGRAPHIC_DATA] [GEOGRAPHIC_DATA][PERSON_NAME] © Mapbox © OpenStreetMap Impro…" at bounding box center [349, 172] width 698 height 344
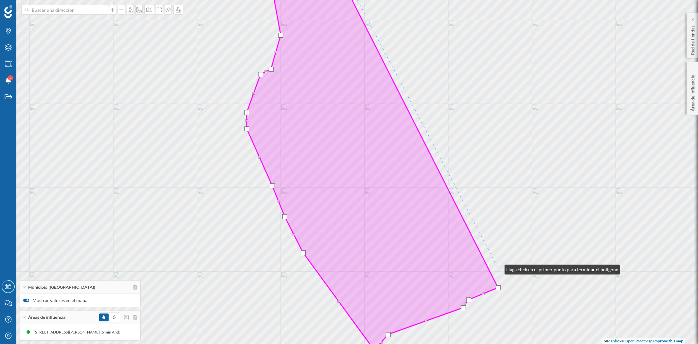
click at [498, 261] on div "[GEOGRAPHIC_DATA] [GEOGRAPHIC_DATA][PERSON_NAME] © Mapbox © OpenStreetMap Impro…" at bounding box center [349, 172] width 698 height 344
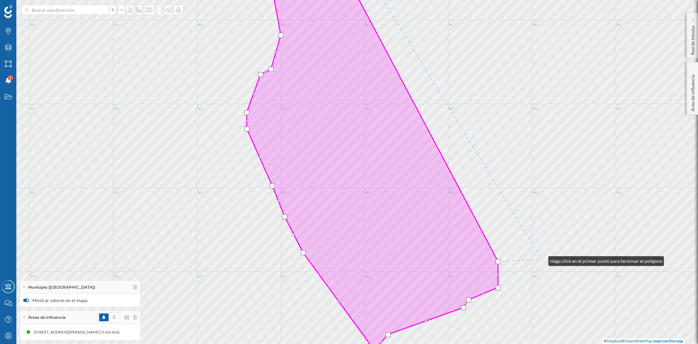
click at [542, 259] on div "[GEOGRAPHIC_DATA] [GEOGRAPHIC_DATA][PERSON_NAME] © Mapbox © OpenStreetMap Impro…" at bounding box center [349, 172] width 698 height 344
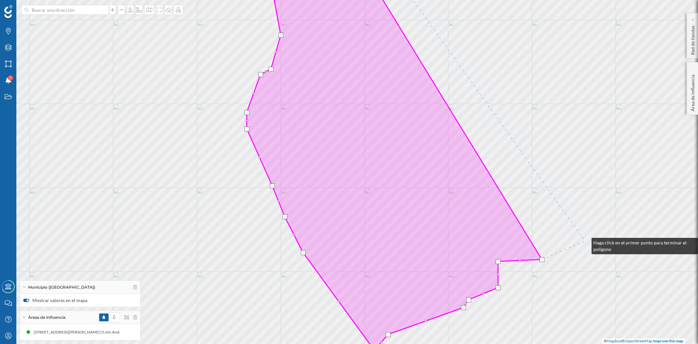
click at [585, 241] on div "[GEOGRAPHIC_DATA] [GEOGRAPHIC_DATA][PERSON_NAME] © Mapbox © OpenStreetMap Impro…" at bounding box center [349, 172] width 698 height 344
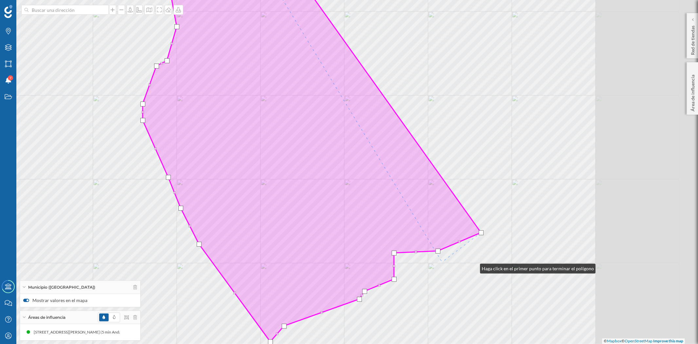
drag, startPoint x: 578, startPoint y: 275, endPoint x: 403, endPoint y: 247, distance: 176.7
click at [401, 251] on div "[GEOGRAPHIC_DATA] [GEOGRAPHIC_DATA][PERSON_NAME] © Mapbox © OpenStreetMap Impro…" at bounding box center [349, 172] width 698 height 344
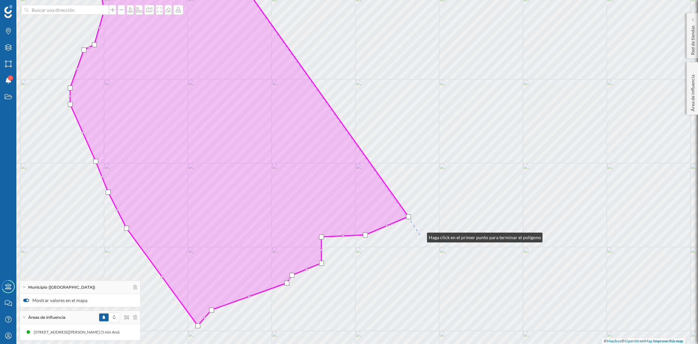
click at [420, 236] on div "[GEOGRAPHIC_DATA] [GEOGRAPHIC_DATA][PERSON_NAME] [PERSON_NAME] © Mapbox © OpenS…" at bounding box center [349, 172] width 698 height 344
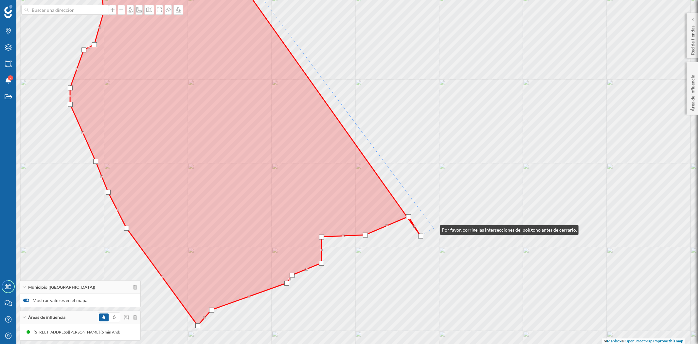
click at [434, 228] on div "[GEOGRAPHIC_DATA] [GEOGRAPHIC_DATA][PERSON_NAME] [PERSON_NAME] © Mapbox © OpenS…" at bounding box center [349, 172] width 698 height 344
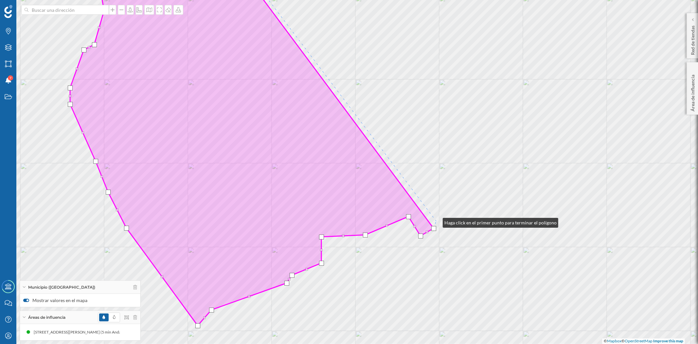
drag, startPoint x: 436, startPoint y: 221, endPoint x: 432, endPoint y: 205, distance: 16.5
click at [435, 217] on div "[GEOGRAPHIC_DATA] [GEOGRAPHIC_DATA][PERSON_NAME] [PERSON_NAME] © Mapbox © OpenS…" at bounding box center [349, 172] width 698 height 344
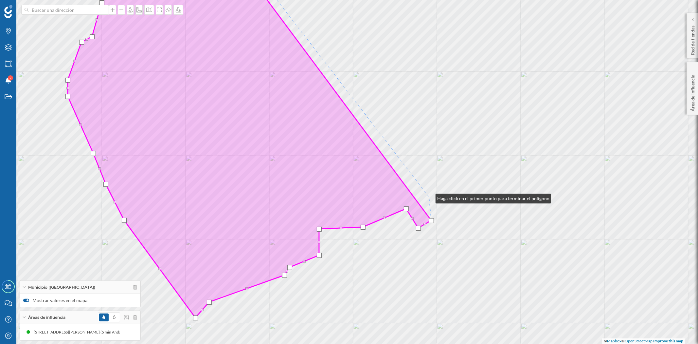
click at [429, 197] on div "[GEOGRAPHIC_DATA] [GEOGRAPHIC_DATA][PERSON_NAME] [PERSON_NAME] © Mapbox © OpenS…" at bounding box center [349, 172] width 698 height 344
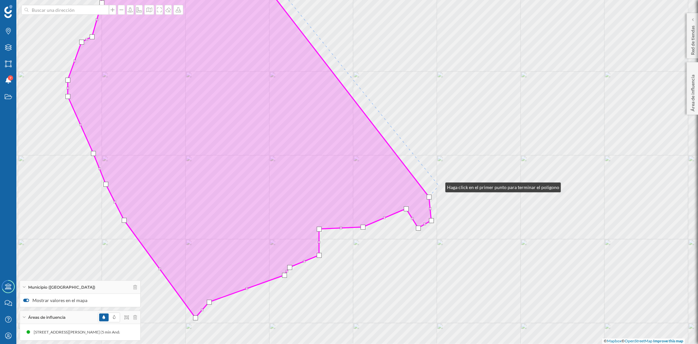
click at [439, 186] on div "[GEOGRAPHIC_DATA] [GEOGRAPHIC_DATA][PERSON_NAME] [PERSON_NAME] © Mapbox © OpenS…" at bounding box center [349, 172] width 698 height 344
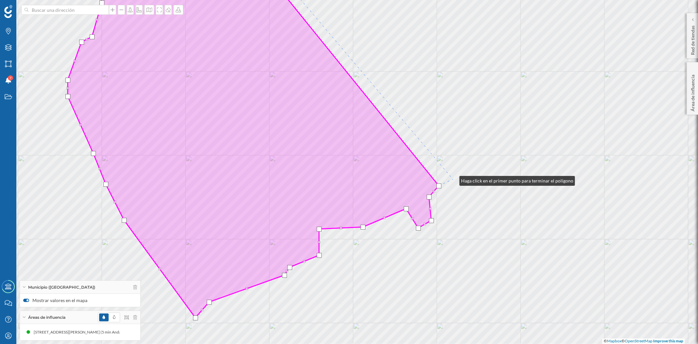
click at [453, 179] on div "[GEOGRAPHIC_DATA] [GEOGRAPHIC_DATA][PERSON_NAME] [PERSON_NAME] © Mapbox © OpenS…" at bounding box center [349, 172] width 698 height 344
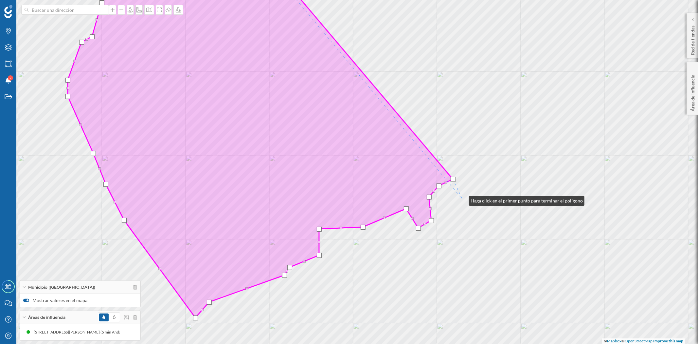
click at [464, 199] on div "[GEOGRAPHIC_DATA] [GEOGRAPHIC_DATA][PERSON_NAME] [PERSON_NAME] © Mapbox © OpenS…" at bounding box center [349, 172] width 698 height 344
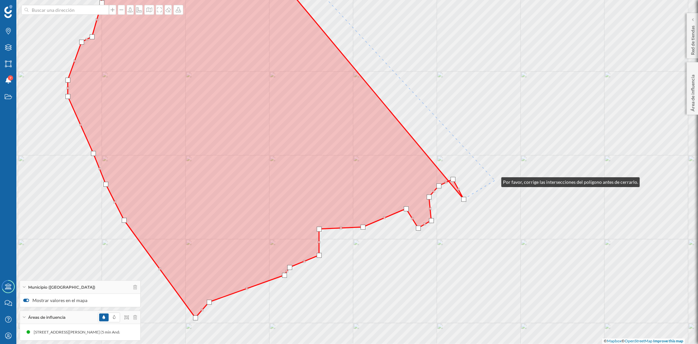
click at [495, 180] on div "[GEOGRAPHIC_DATA] [GEOGRAPHIC_DATA][PERSON_NAME] [PERSON_NAME] © Mapbox © OpenS…" at bounding box center [349, 172] width 698 height 344
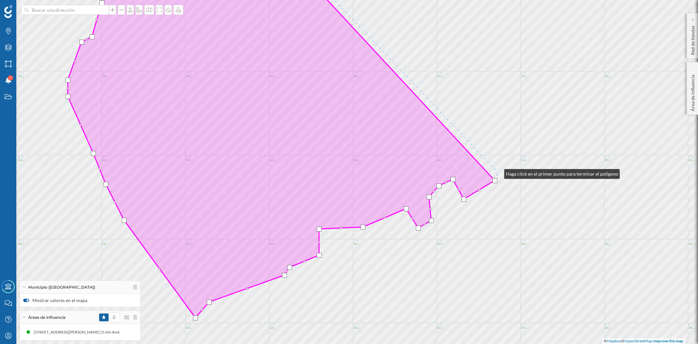
click at [498, 172] on div "[GEOGRAPHIC_DATA] [GEOGRAPHIC_DATA][PERSON_NAME] [PERSON_NAME] © Mapbox © OpenS…" at bounding box center [349, 172] width 698 height 344
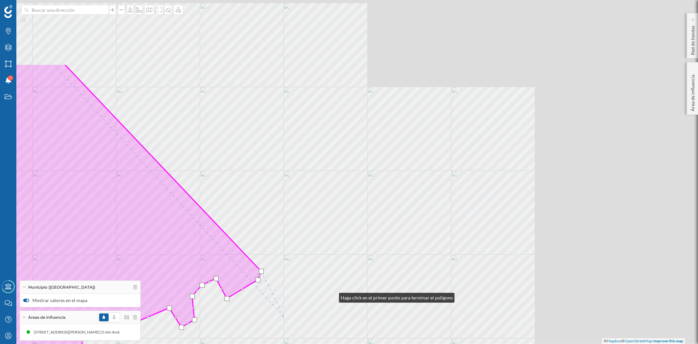
drag, startPoint x: 569, startPoint y: 197, endPoint x: 288, endPoint y: 301, distance: 300.3
click at [284, 317] on div "[GEOGRAPHIC_DATA] [GEOGRAPHIC_DATA][PERSON_NAME] [PERSON_NAME] © Mapbox © OpenS…" at bounding box center [349, 172] width 698 height 344
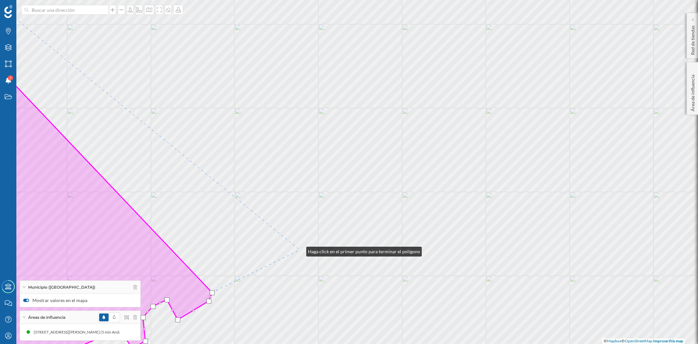
click at [300, 250] on div "[GEOGRAPHIC_DATA] [GEOGRAPHIC_DATA][PERSON_NAME] [PERSON_NAME] © Mapbox © OpenS…" at bounding box center [349, 172] width 698 height 344
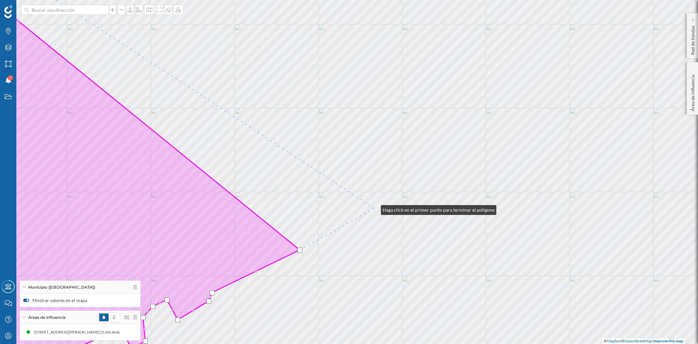
click at [374, 208] on div "[GEOGRAPHIC_DATA] [GEOGRAPHIC_DATA][PERSON_NAME] [PERSON_NAME] © Mapbox © OpenS…" at bounding box center [349, 172] width 698 height 344
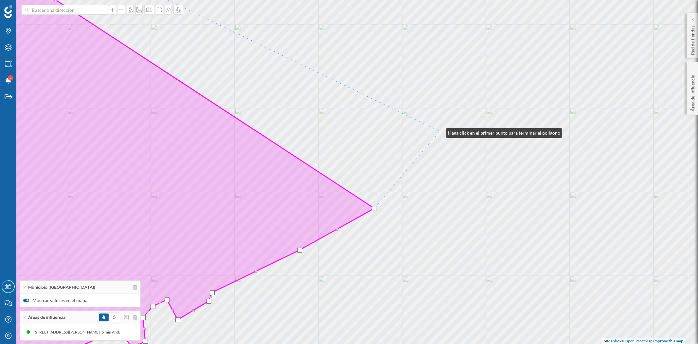
click at [440, 131] on div "[GEOGRAPHIC_DATA] [GEOGRAPHIC_DATA][PERSON_NAME] [PERSON_NAME] © Mapbox © OpenS…" at bounding box center [349, 172] width 698 height 344
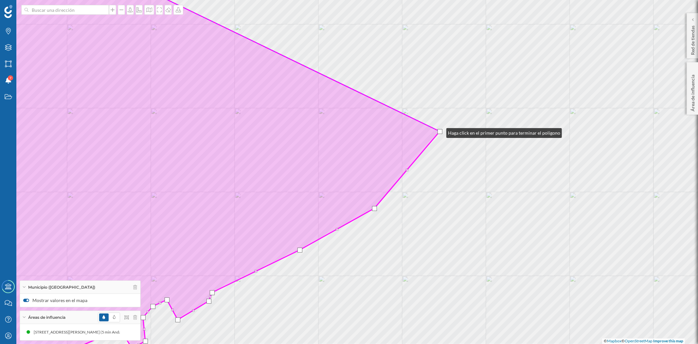
click at [439, 120] on div "[GEOGRAPHIC_DATA] [GEOGRAPHIC_DATA][PERSON_NAME] [PERSON_NAME] © Mapbox © OpenS…" at bounding box center [349, 172] width 698 height 344
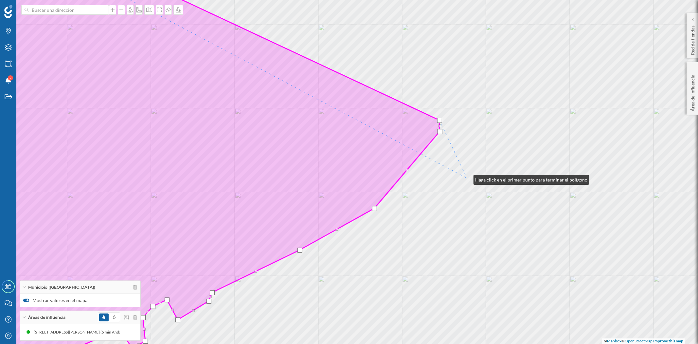
drag, startPoint x: 468, startPoint y: 200, endPoint x: 463, endPoint y: 230, distance: 30.5
click at [464, 230] on div "[GEOGRAPHIC_DATA] [GEOGRAPHIC_DATA][PERSON_NAME] [PERSON_NAME] © Mapbox © OpenS…" at bounding box center [349, 172] width 698 height 344
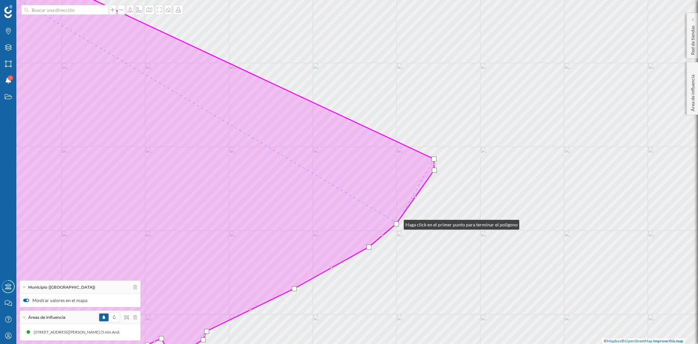
drag, startPoint x: 402, startPoint y: 208, endPoint x: 397, endPoint y: 223, distance: 15.9
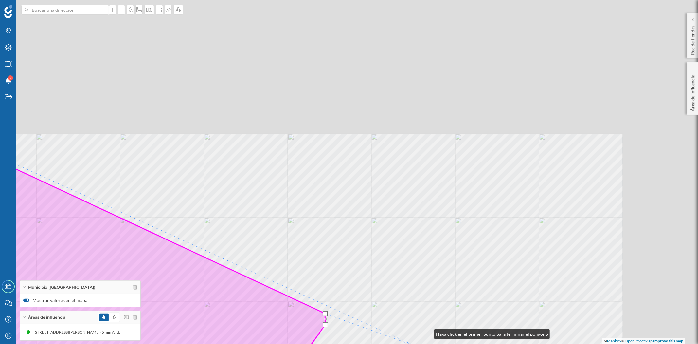
drag, startPoint x: 537, startPoint y: 178, endPoint x: 411, endPoint y: 309, distance: 181.7
click at [411, 343] on html "Marcas Capas Áreas Notificaciones 7 Estados Academy Contacta con nosotros Centr…" at bounding box center [349, 172] width 698 height 344
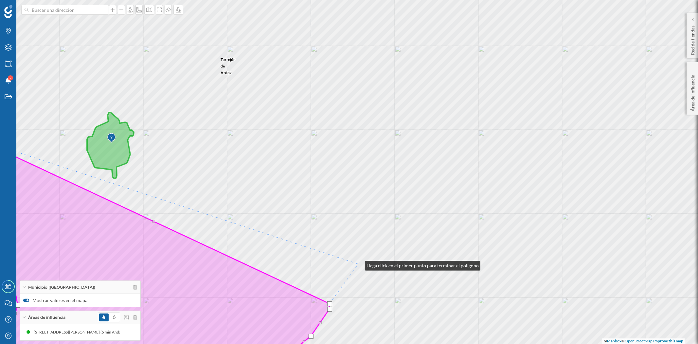
click at [358, 263] on div "[PERSON_NAME] [GEOGRAPHIC_DATA] [GEOGRAPHIC_DATA][PERSON_NAME] [PERSON_NAME] [P…" at bounding box center [349, 172] width 698 height 344
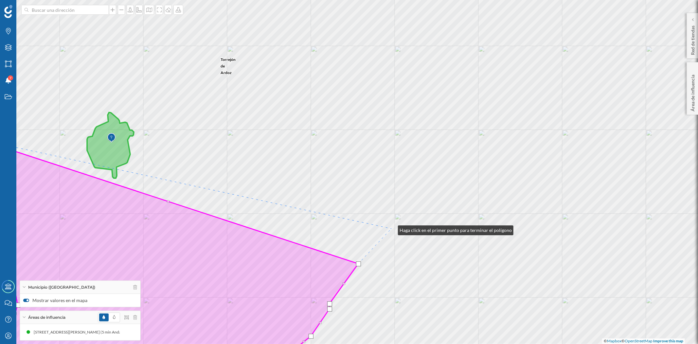
click at [391, 228] on div "[PERSON_NAME] [GEOGRAPHIC_DATA] [GEOGRAPHIC_DATA][PERSON_NAME] [PERSON_NAME] [P…" at bounding box center [349, 172] width 698 height 344
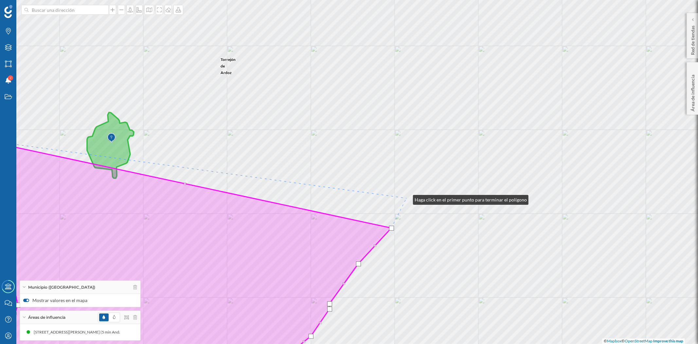
click at [406, 198] on div "[PERSON_NAME] [GEOGRAPHIC_DATA] [GEOGRAPHIC_DATA][PERSON_NAME] [PERSON_NAME] [P…" at bounding box center [349, 172] width 698 height 344
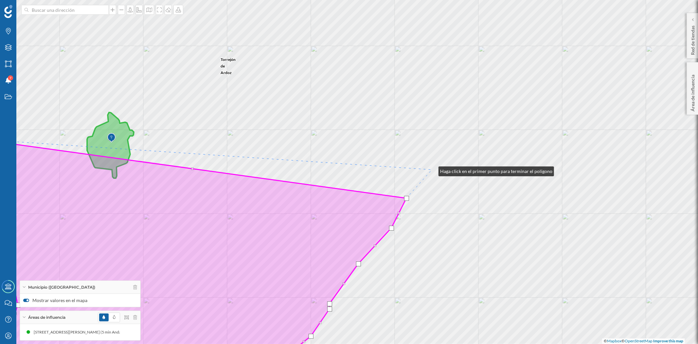
click at [432, 169] on div "[PERSON_NAME] [GEOGRAPHIC_DATA] [GEOGRAPHIC_DATA][PERSON_NAME] [PERSON_NAME] [P…" at bounding box center [349, 172] width 698 height 344
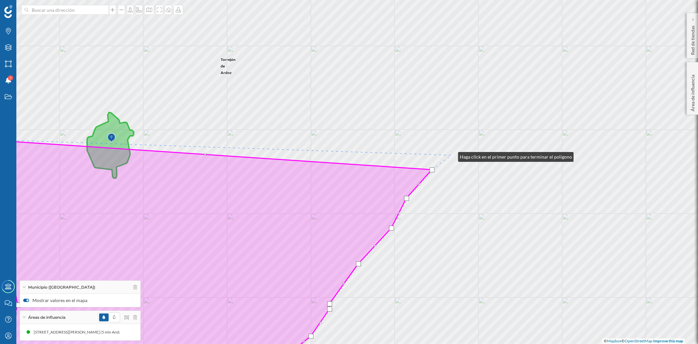
click at [452, 155] on div "[PERSON_NAME] [GEOGRAPHIC_DATA] [GEOGRAPHIC_DATA][PERSON_NAME] [PERSON_NAME] [P…" at bounding box center [349, 172] width 698 height 344
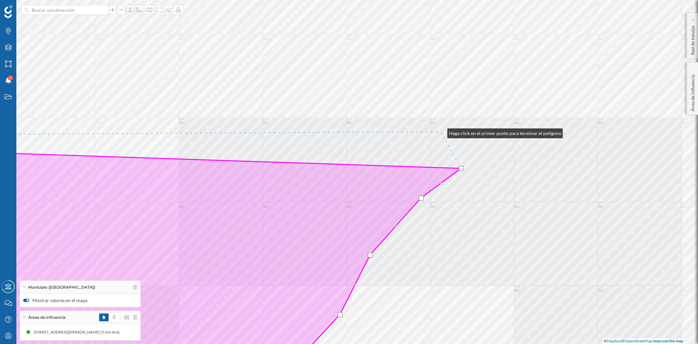
click at [440, 130] on div "[GEOGRAPHIC_DATA][PERSON_NAME] Villalbilla [GEOGRAPHIC_DATA] [PERSON_NAME] [GEO…" at bounding box center [349, 172] width 698 height 344
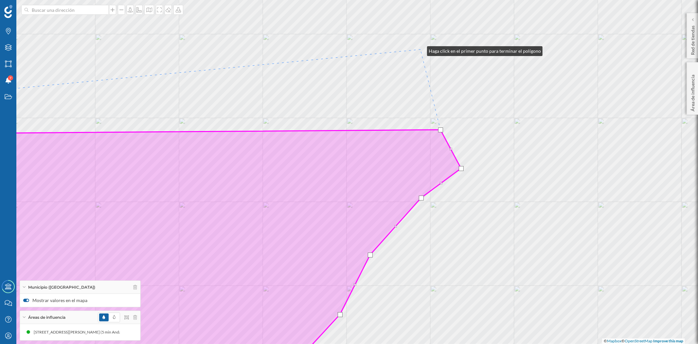
click at [420, 49] on div "[GEOGRAPHIC_DATA] [PERSON_NAME] [GEOGRAPHIC_DATA][PERSON_NAME] [PERSON_NAME][GE…" at bounding box center [349, 172] width 698 height 344
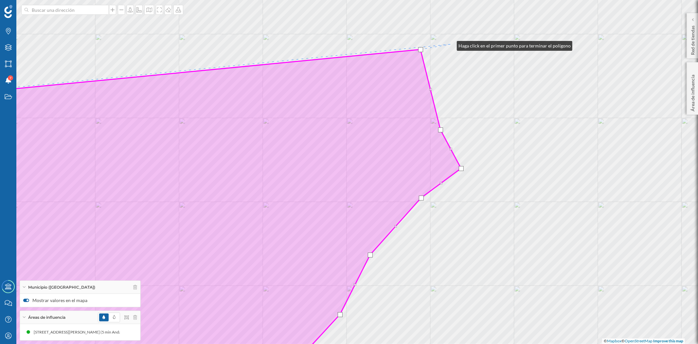
click at [450, 44] on div "[GEOGRAPHIC_DATA] [PERSON_NAME] [GEOGRAPHIC_DATA][PERSON_NAME] [PERSON_NAME][GE…" at bounding box center [349, 172] width 698 height 344
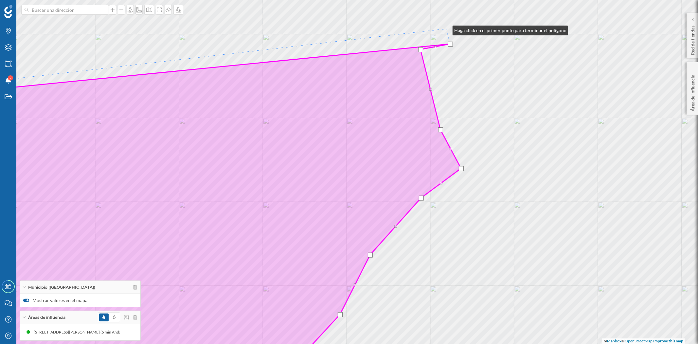
click at [446, 29] on div "[GEOGRAPHIC_DATA] [PERSON_NAME] [GEOGRAPHIC_DATA][PERSON_NAME] [PERSON_NAME][GE…" at bounding box center [349, 172] width 698 height 344
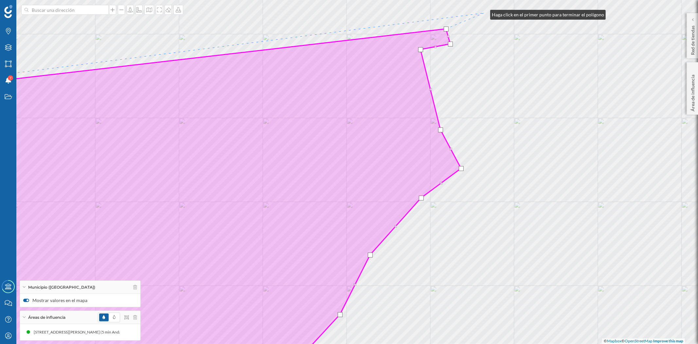
click at [484, 13] on div "[GEOGRAPHIC_DATA] [PERSON_NAME] [GEOGRAPHIC_DATA][PERSON_NAME] [PERSON_NAME][GE…" at bounding box center [349, 172] width 698 height 344
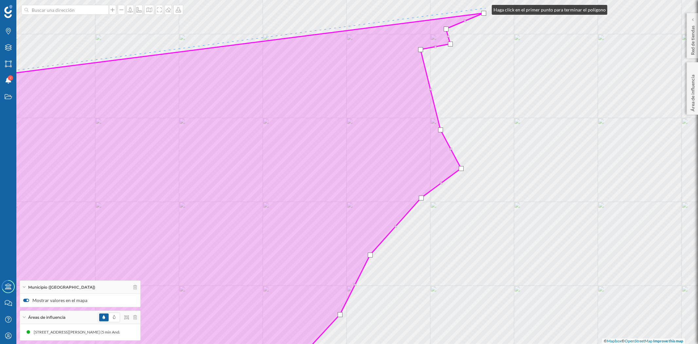
click at [485, 8] on div "[GEOGRAPHIC_DATA] [PERSON_NAME] [GEOGRAPHIC_DATA][PERSON_NAME] [PERSON_NAME][GE…" at bounding box center [349, 172] width 698 height 344
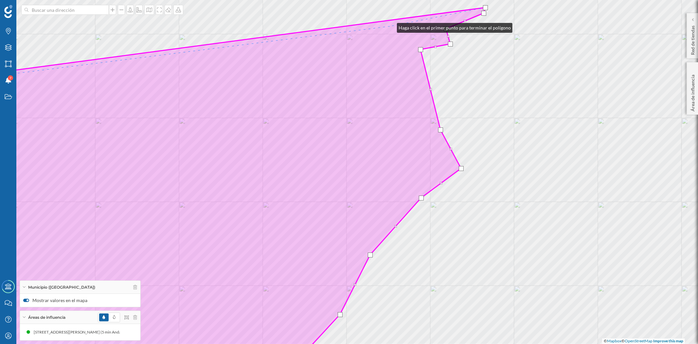
click at [377, 30] on icon at bounding box center [207, 193] width 556 height 371
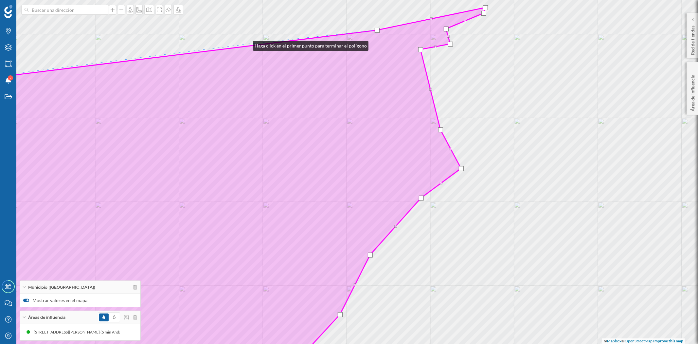
click at [246, 44] on div "[GEOGRAPHIC_DATA] [PERSON_NAME] [GEOGRAPHIC_DATA][PERSON_NAME] [PERSON_NAME][GE…" at bounding box center [349, 172] width 698 height 344
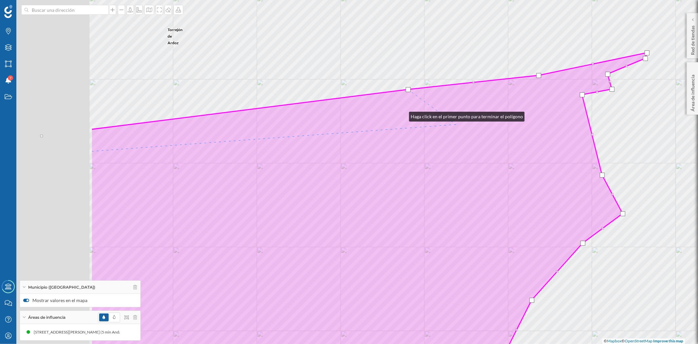
drag, startPoint x: 402, startPoint y: 115, endPoint x: 499, endPoint y: 128, distance: 97.1
click at [499, 128] on icon at bounding box center [369, 238] width 556 height 371
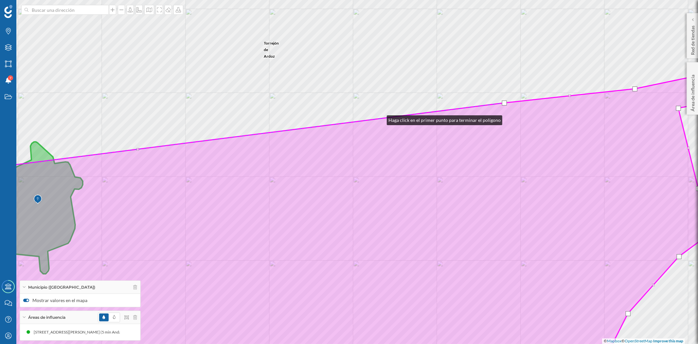
click at [380, 118] on icon at bounding box center [336, 222] width 814 height 313
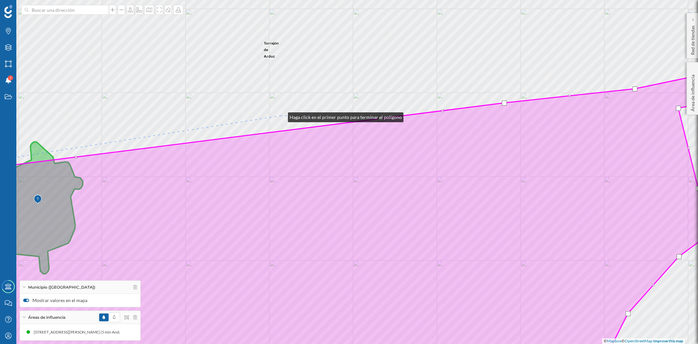
click at [281, 116] on div "[GEOGRAPHIC_DATA] [PERSON_NAME] [GEOGRAPHIC_DATA][PERSON_NAME] [PERSON_NAME][GE…" at bounding box center [349, 172] width 698 height 344
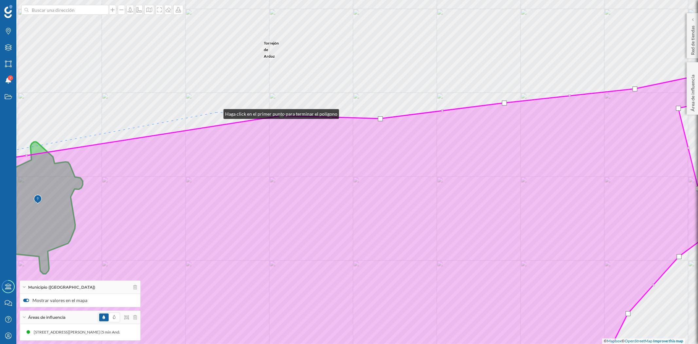
click at [217, 112] on div "[GEOGRAPHIC_DATA] [PERSON_NAME] [GEOGRAPHIC_DATA][PERSON_NAME] [PERSON_NAME][GE…" at bounding box center [349, 172] width 698 height 344
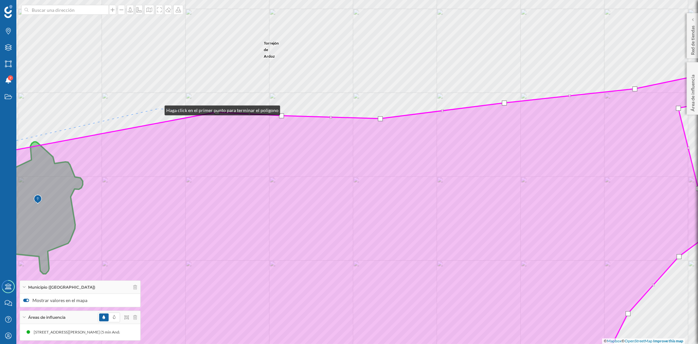
click at [158, 109] on div "[GEOGRAPHIC_DATA] [PERSON_NAME] [GEOGRAPHIC_DATA][PERSON_NAME] [PERSON_NAME][GE…" at bounding box center [349, 172] width 698 height 344
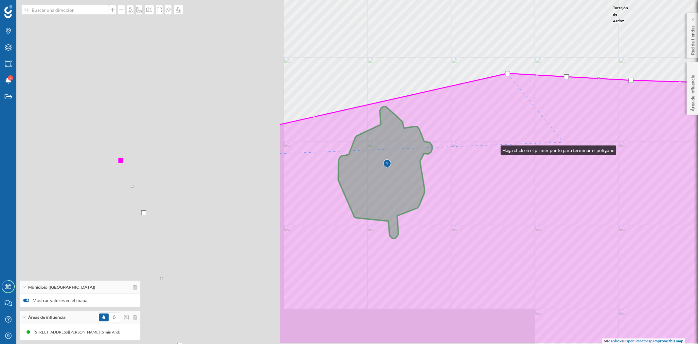
drag, startPoint x: 332, startPoint y: 160, endPoint x: 497, endPoint y: 148, distance: 165.4
click at [497, 148] on icon at bounding box center [686, 187] width 814 height 313
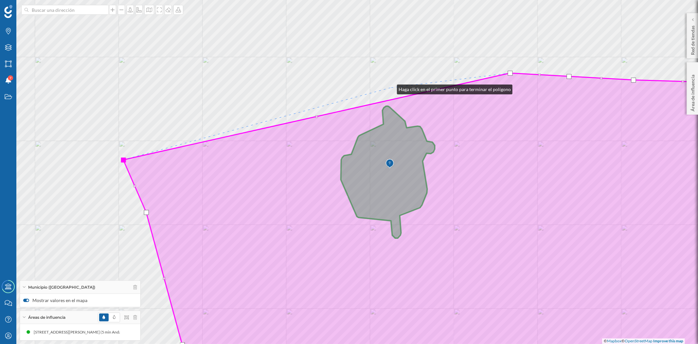
click at [390, 88] on div "[PERSON_NAME] © Mapbox © OpenStreetMap Improve this map" at bounding box center [349, 172] width 698 height 344
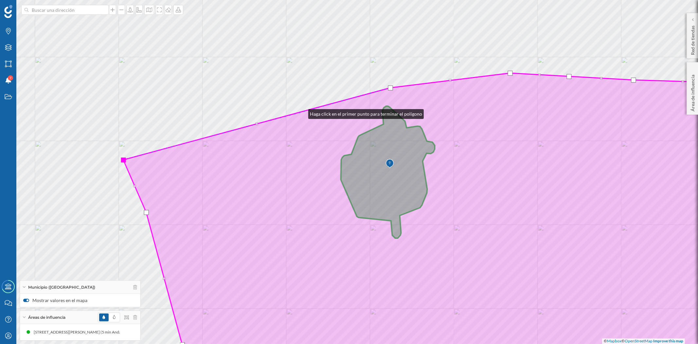
click at [302, 113] on icon at bounding box center [446, 226] width 646 height 306
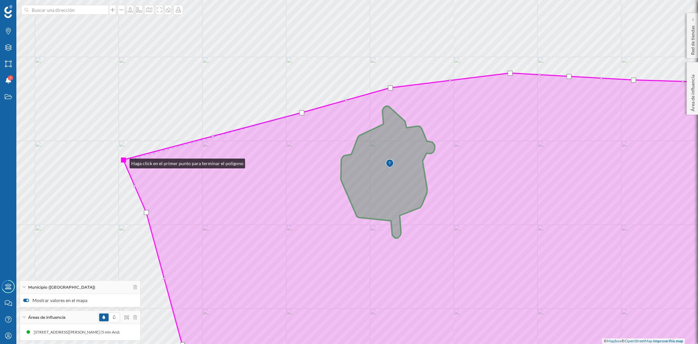
click at [123, 161] on div at bounding box center [123, 159] width 5 height 5
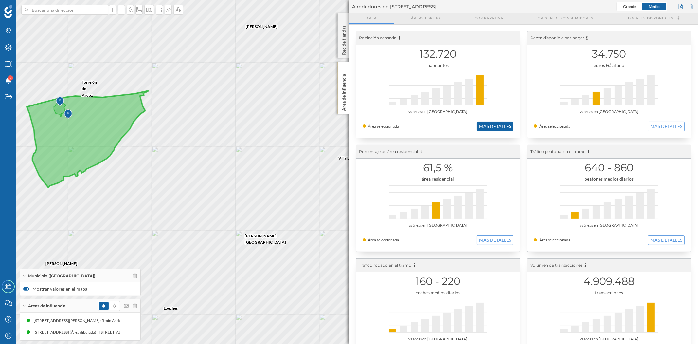
click at [502, 129] on button "MAS DETALLES" at bounding box center [495, 126] width 37 height 10
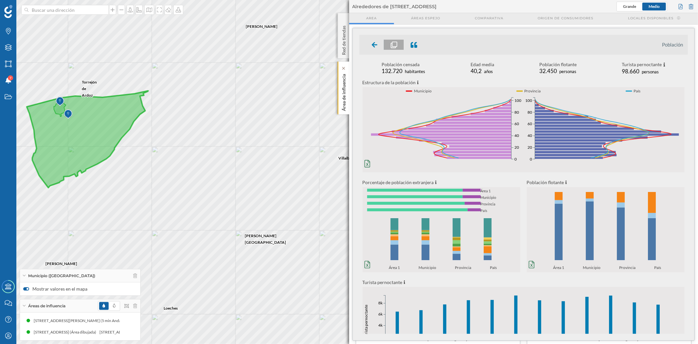
click at [342, 97] on p "Área de influencia" at bounding box center [343, 91] width 7 height 40
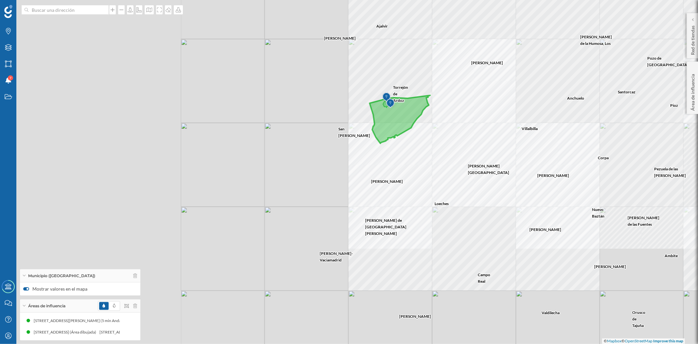
drag, startPoint x: 225, startPoint y: 194, endPoint x: 474, endPoint y: 146, distance: 253.5
click at [474, 146] on div "[GEOGRAPHIC_DATA][PERSON_NAME][GEOGRAPHIC_DATA] [PERSON_NAME] Corpa [GEOGRAPHIC…" at bounding box center [349, 172] width 698 height 344
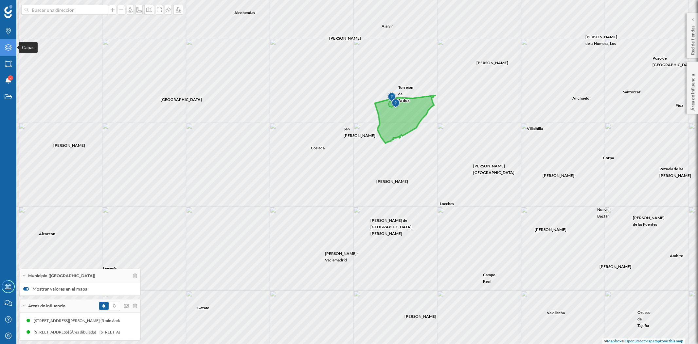
click at [12, 45] on div "Capas" at bounding box center [8, 47] width 16 height 16
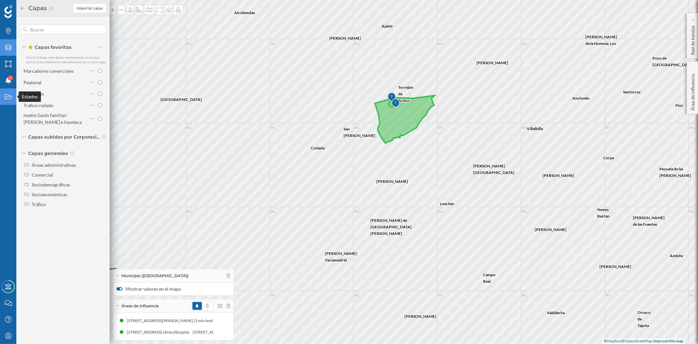
click at [7, 99] on icon "Estados" at bounding box center [8, 96] width 8 height 7
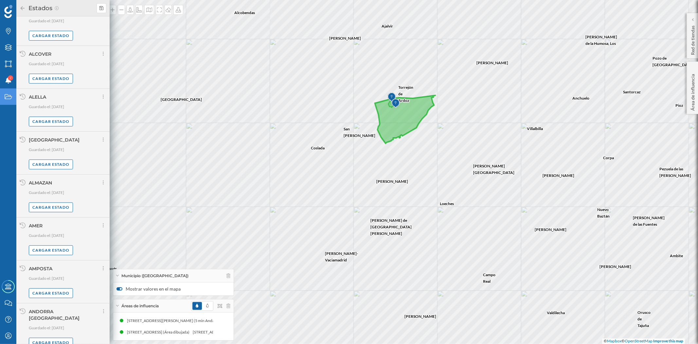
scroll to position [345, 0]
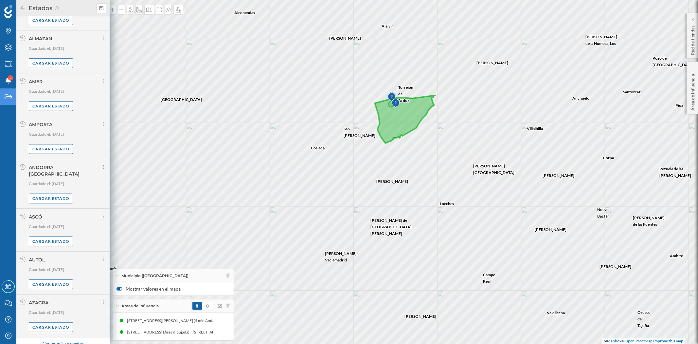
click at [56, 339] on div "Cargar más elementos" at bounding box center [62, 344] width 49 height 10
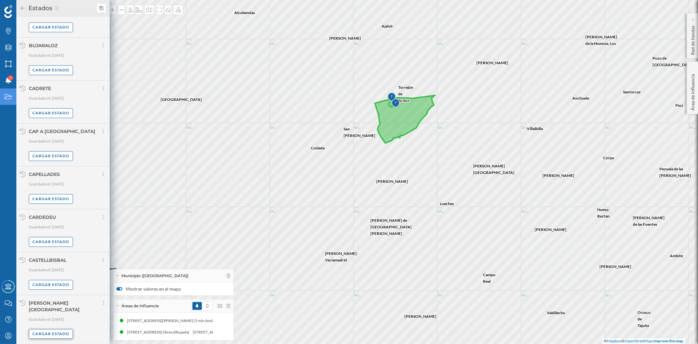
scroll to position [1038, 0]
click at [60, 343] on div "Cargar más elementos" at bounding box center [62, 350] width 49 height 10
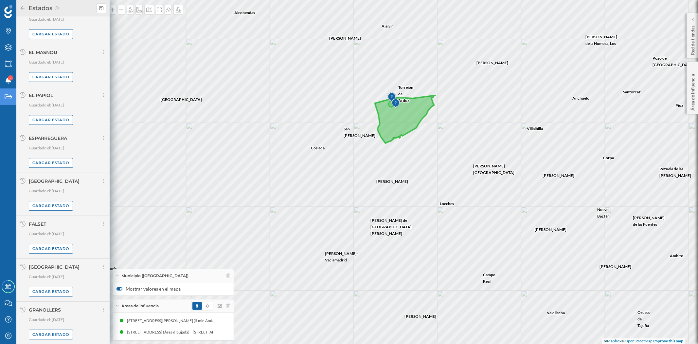
scroll to position [1713, 0]
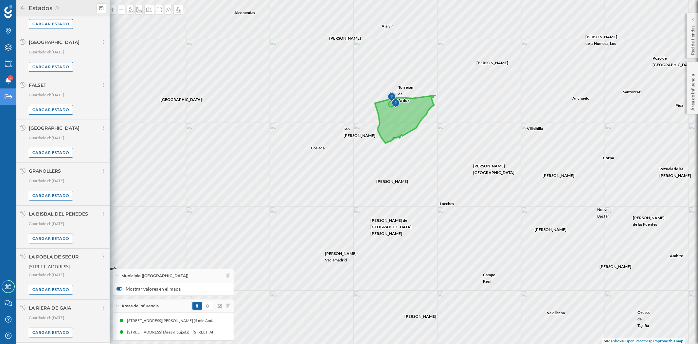
click at [61, 343] on div "Cargar más elementos" at bounding box center [62, 349] width 49 height 10
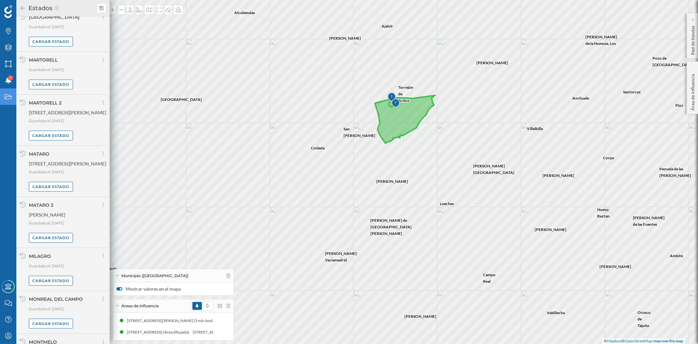
scroll to position [2389, 0]
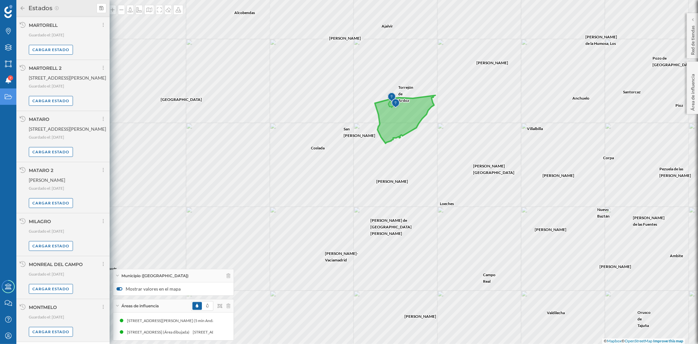
click at [61, 343] on div "Cargar más elementos" at bounding box center [62, 348] width 49 height 10
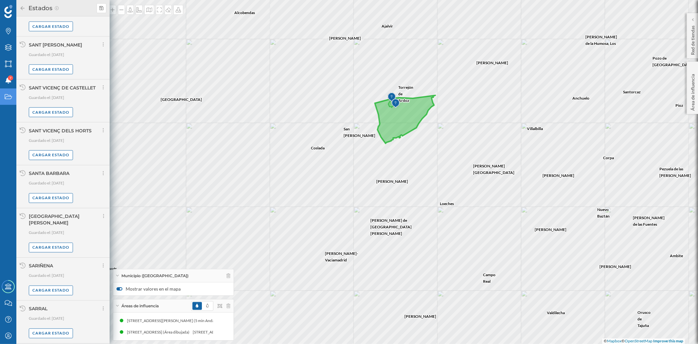
scroll to position [3058, 0]
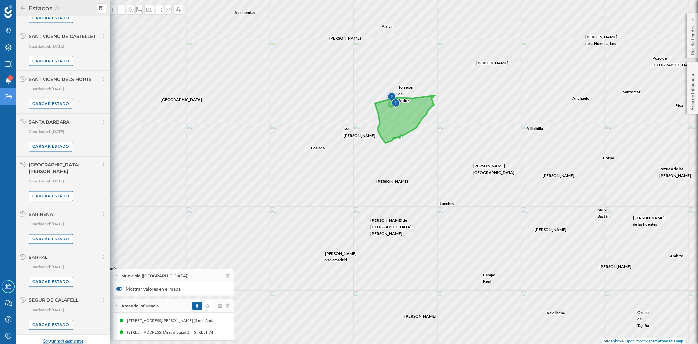
click at [50, 336] on div "Cargar más elementos" at bounding box center [62, 341] width 49 height 10
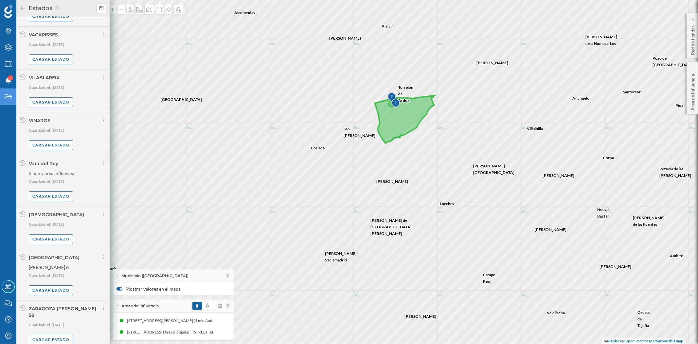
scroll to position [3728, 0]
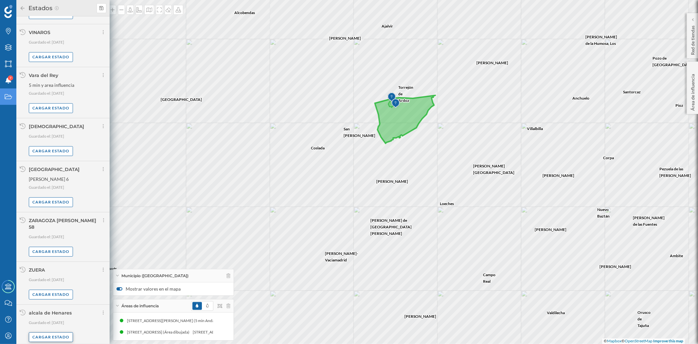
click at [43, 332] on div "Cargar estado" at bounding box center [51, 337] width 44 height 10
